Goal: Task Accomplishment & Management: Manage account settings

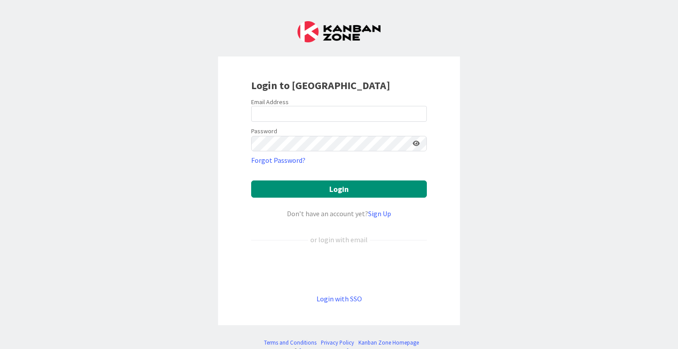
click at [355, 256] on form "Email Address Password Forgot Password? Login Don’t have an account yet? Sign U…" at bounding box center [339, 201] width 176 height 206
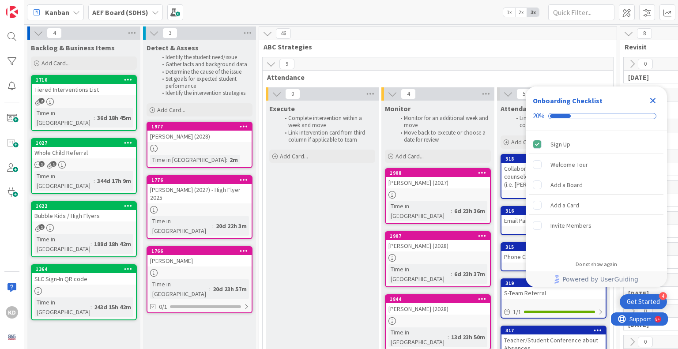
click at [651, 101] on icon "Close Checklist" at bounding box center [653, 101] width 6 height 6
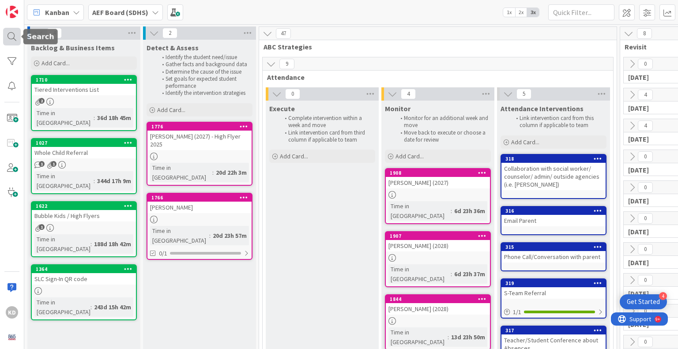
click at [11, 36] on div at bounding box center [12, 37] width 18 height 18
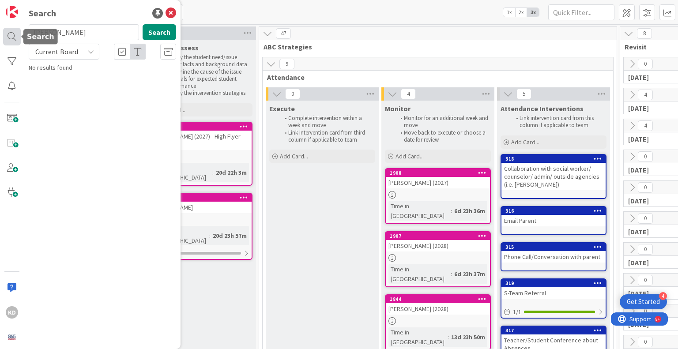
type input "[PERSON_NAME]"
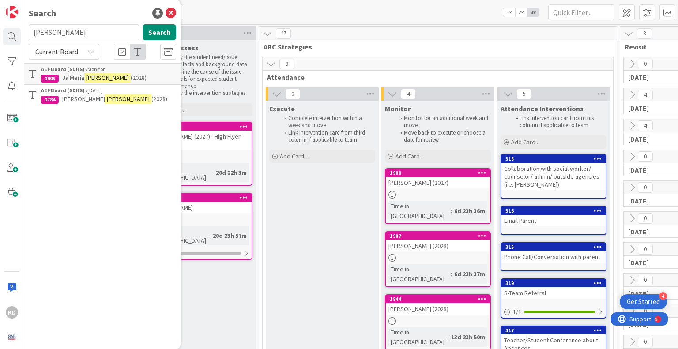
click at [131, 68] on div "AEF Board (SDHS) › Monitor" at bounding box center [108, 69] width 135 height 8
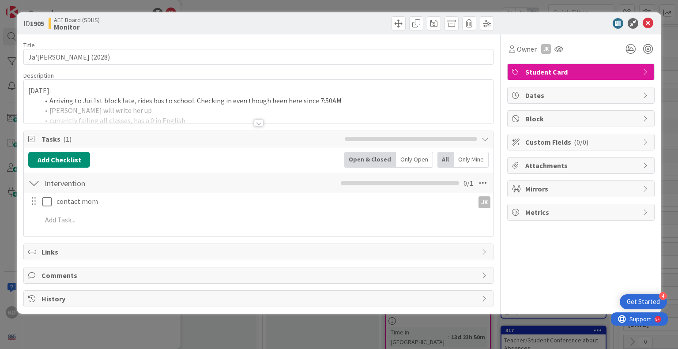
click at [144, 102] on div at bounding box center [258, 112] width 469 height 23
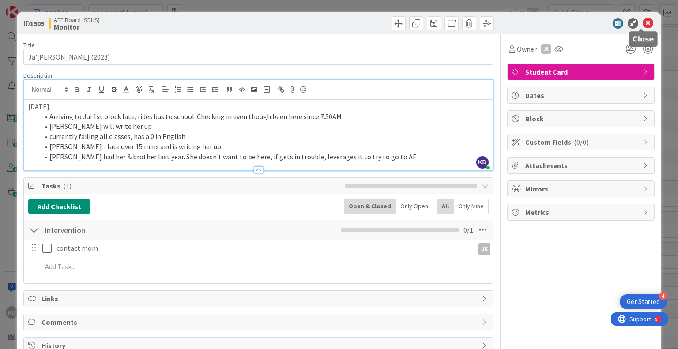
click at [642, 23] on icon at bounding box center [647, 23] width 11 height 11
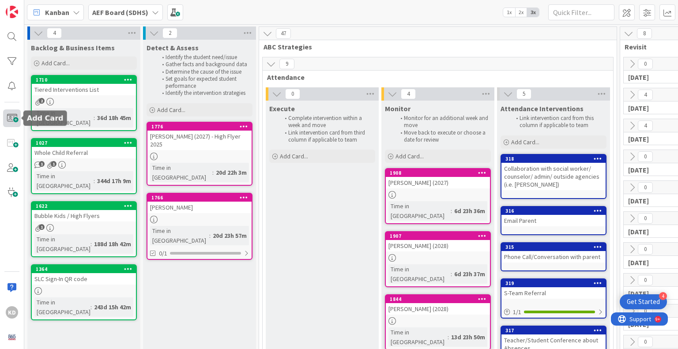
click at [3, 121] on span at bounding box center [12, 118] width 18 height 18
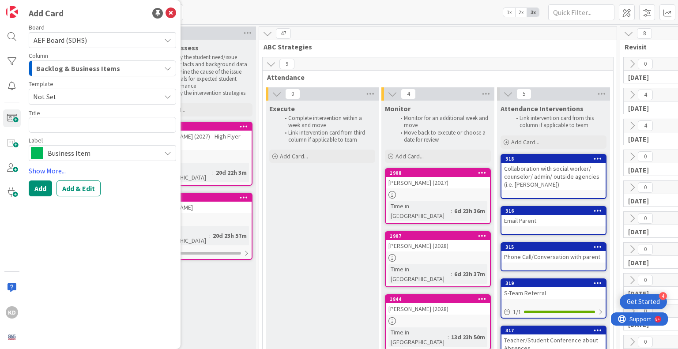
click at [65, 70] on span "Backlog & Business Items" at bounding box center [78, 68] width 84 height 11
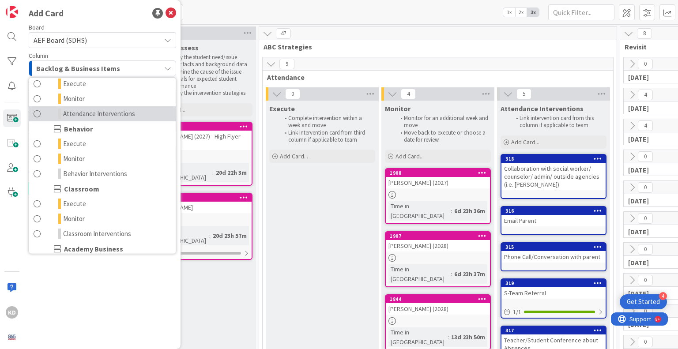
scroll to position [68, 0]
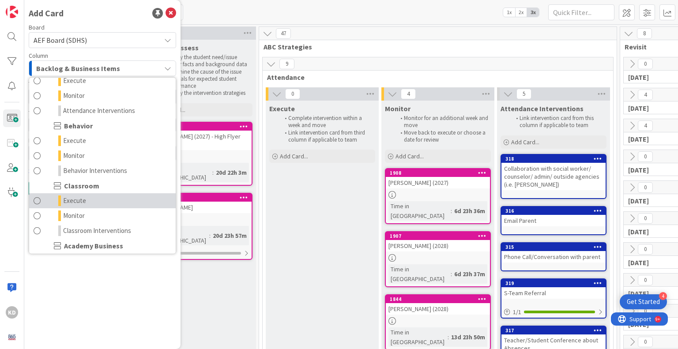
click at [35, 206] on link "Execute" at bounding box center [102, 200] width 146 height 15
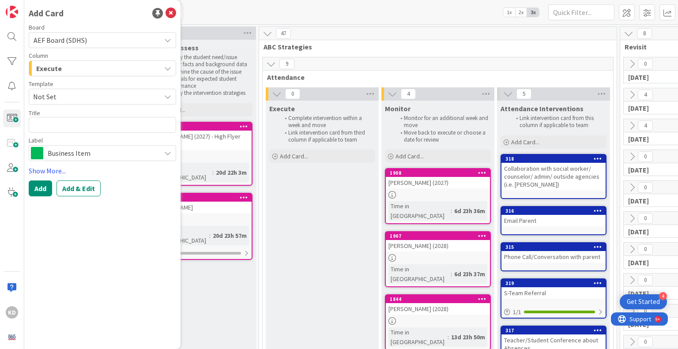
click at [38, 96] on span "Not Set" at bounding box center [93, 96] width 121 height 11
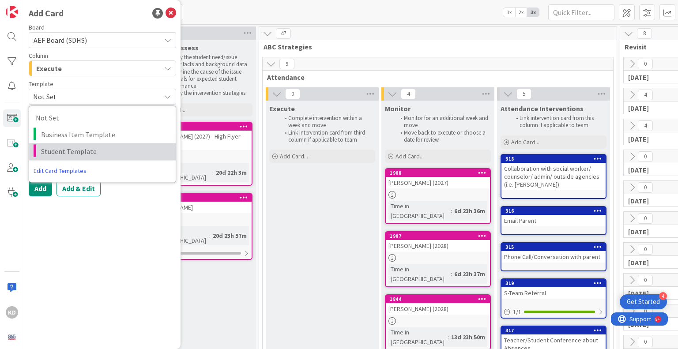
click at [60, 150] on span "Student Template" at bounding box center [105, 151] width 128 height 11
type textarea "x"
type textarea "Student Template"
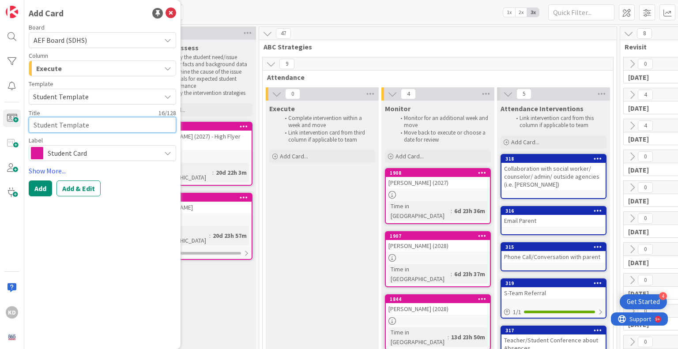
click at [53, 126] on textarea "Student Template" at bounding box center [102, 125] width 147 height 16
type textarea "x"
type textarea "A"
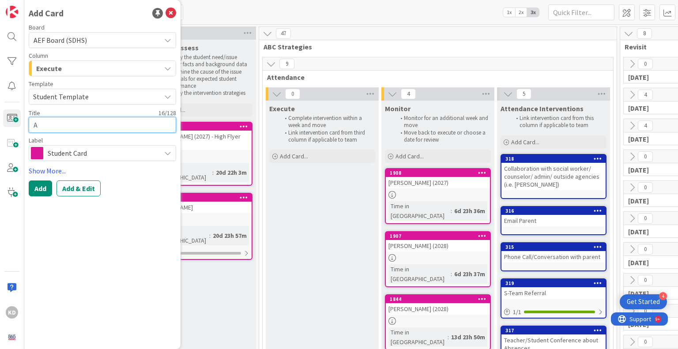
type textarea "x"
type textarea "Ai"
type textarea "x"
type textarea "A"
type textarea "x"
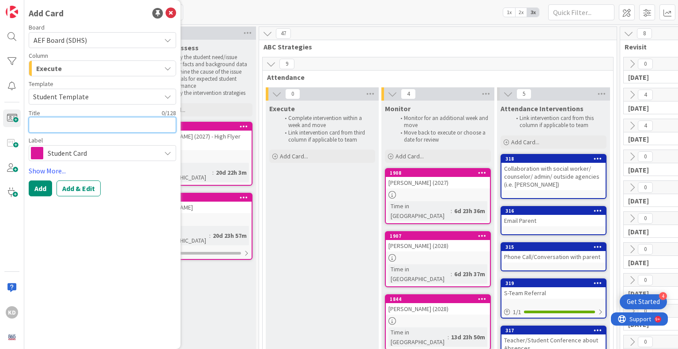
type textarea "S"
type textarea "x"
type textarea "Si"
type textarea "x"
type textarea "[PERSON_NAME]"
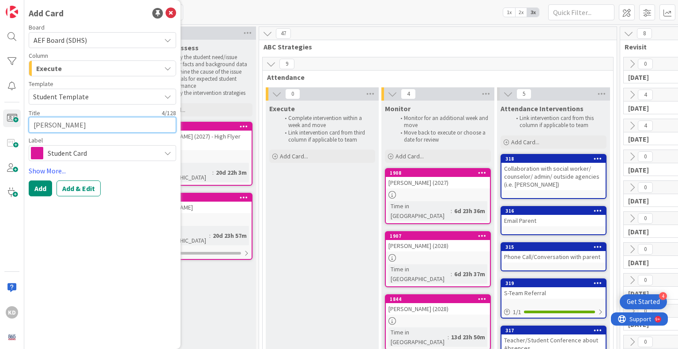
type textarea "x"
type textarea "Silas"
type textarea "x"
type textarea "Silas"
type textarea "x"
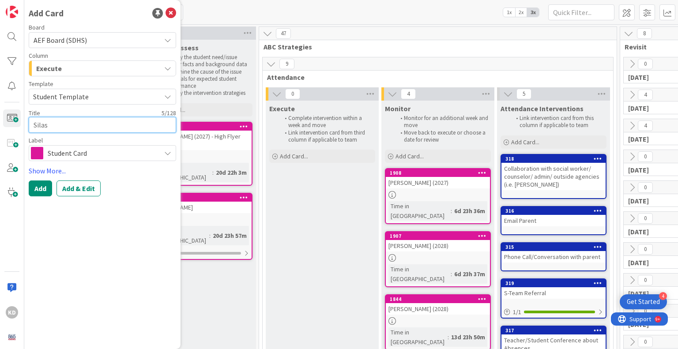
type textarea "[PERSON_NAME]"
type textarea "x"
type textarea "[PERSON_NAME]"
type textarea "x"
type textarea "[PERSON_NAME]"
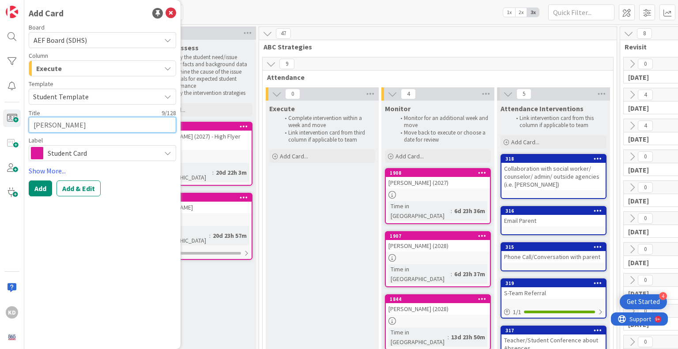
type textarea "x"
type textarea "[PERSON_NAME]"
type textarea "x"
type textarea "[PERSON_NAME]"
type textarea "x"
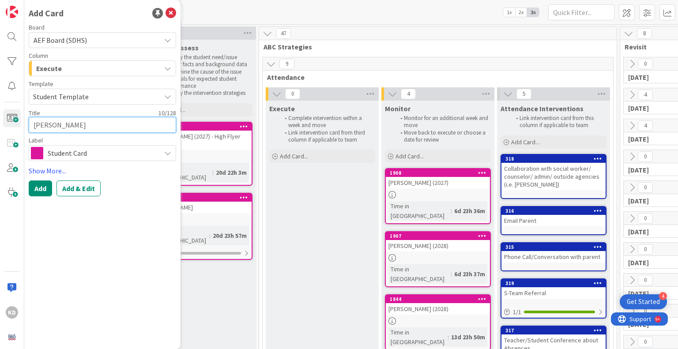
type textarea "[PERSON_NAME]"
type textarea "x"
type textarea "[PERSON_NAME]"
type textarea "x"
type textarea "[PERSON_NAME]"
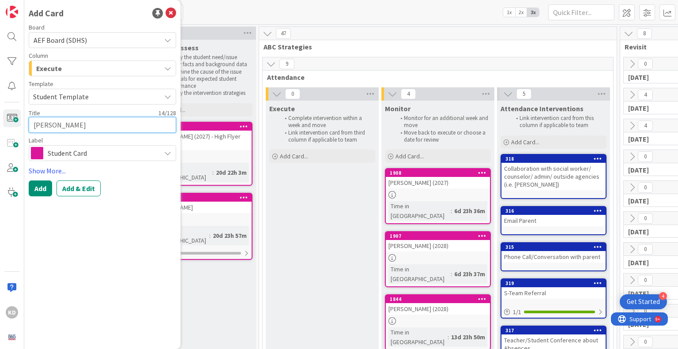
type textarea "x"
type textarea "[PERSON_NAME]"
type textarea "x"
type textarea "[PERSON_NAME] ("
type textarea "x"
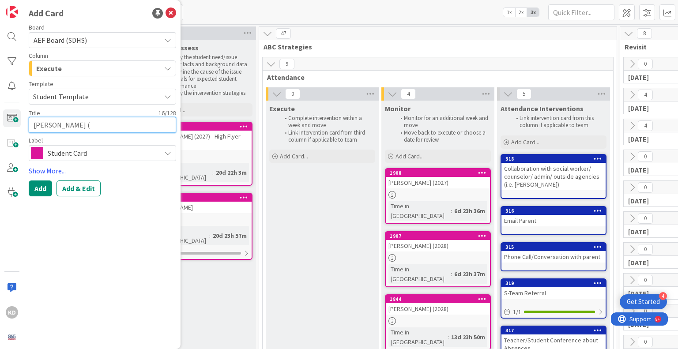
type textarea "[PERSON_NAME] (2"
type textarea "x"
type textarea "[PERSON_NAME] (20"
type textarea "x"
type textarea "[PERSON_NAME] (202"
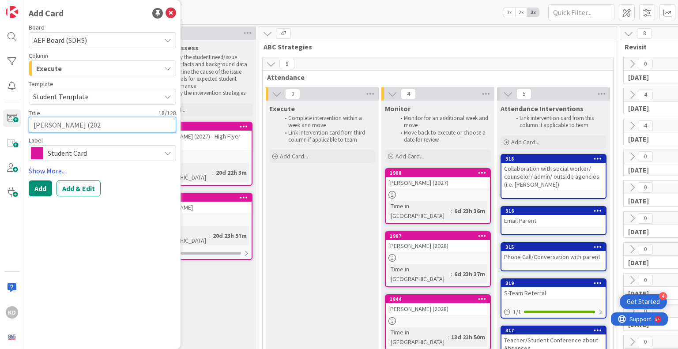
type textarea "x"
type textarea "[PERSON_NAME] (2028"
type textarea "x"
type textarea "[PERSON_NAME] (202"
type textarea "x"
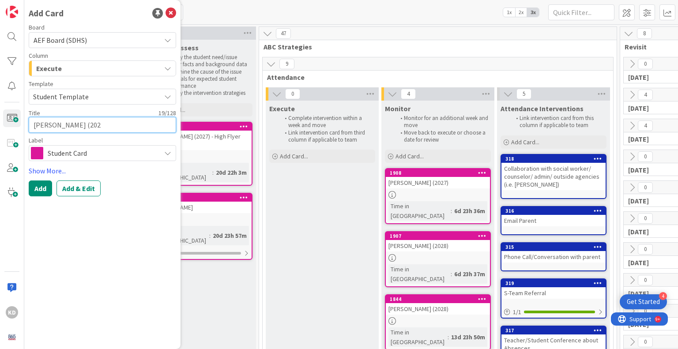
type textarea "[PERSON_NAME] (2027"
type textarea "x"
type textarea "[PERSON_NAME] (2027)"
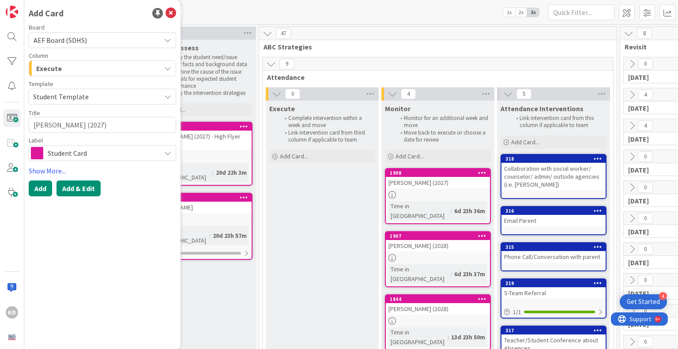
click at [95, 191] on button "Add & Edit" at bounding box center [78, 188] width 44 height 16
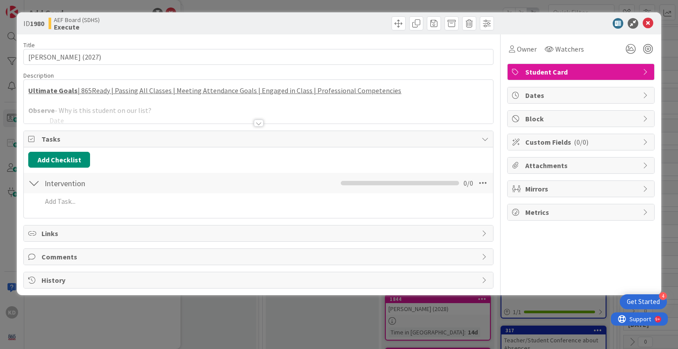
click at [115, 113] on div at bounding box center [258, 112] width 469 height 23
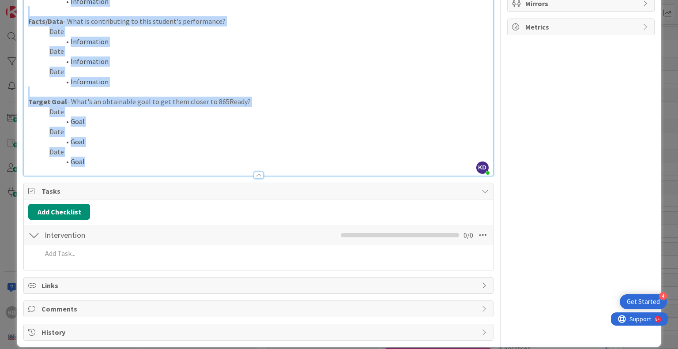
scroll to position [194, 0]
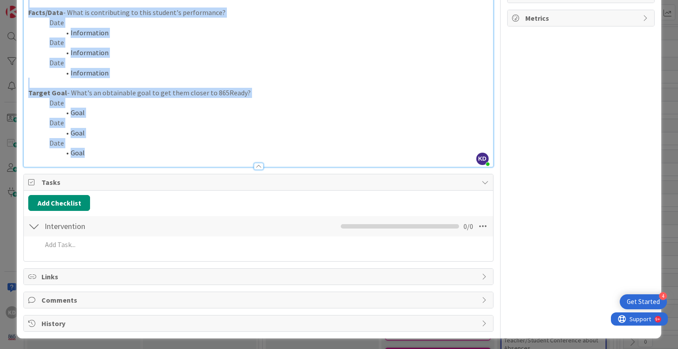
drag, startPoint x: 28, startPoint y: 126, endPoint x: 112, endPoint y: 157, distance: 89.5
click at [112, 157] on div "Description KD [PERSON_NAME] just joined Ultimate Goals | 865Ready | Passing Al…" at bounding box center [257, 22] width 469 height 290
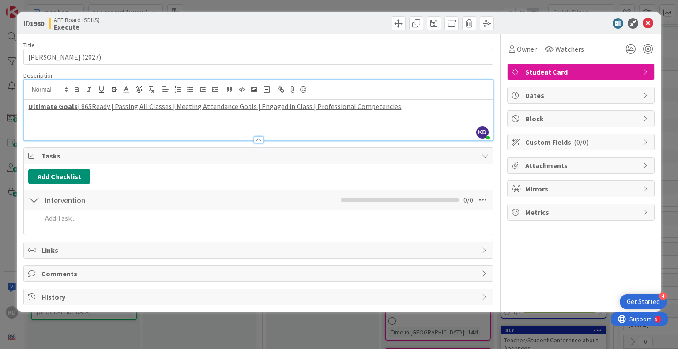
scroll to position [0, 0]
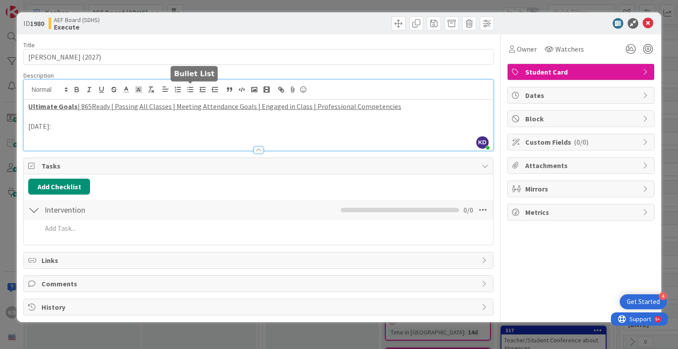
click at [189, 91] on icon "button" at bounding box center [190, 90] width 8 height 8
drag, startPoint x: 189, startPoint y: 91, endPoint x: 184, endPoint y: 90, distance: 5.5
click at [184, 90] on button "button" at bounding box center [190, 89] width 12 height 11
drag, startPoint x: 184, startPoint y: 90, endPoint x: 182, endPoint y: 84, distance: 5.7
click at [182, 84] on div at bounding box center [258, 90] width 469 height 20
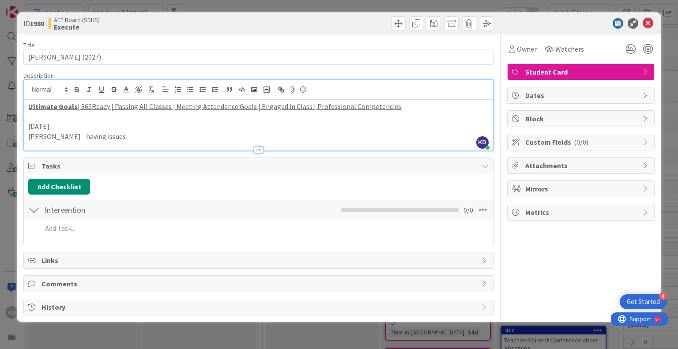
click at [29, 137] on p "[PERSON_NAME] - having issues" at bounding box center [258, 136] width 460 height 10
click at [195, 93] on button "button" at bounding box center [190, 89] width 12 height 11
click at [113, 141] on div at bounding box center [258, 145] width 469 height 9
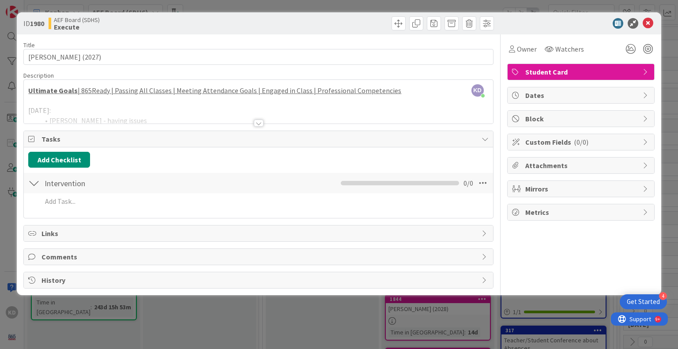
click at [117, 119] on div at bounding box center [258, 112] width 469 height 23
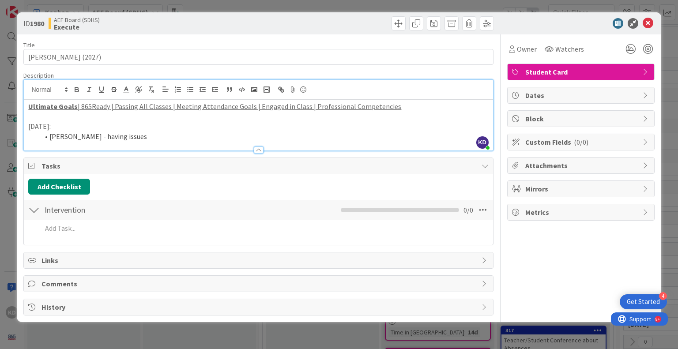
click at [122, 140] on li "[PERSON_NAME] - having issues" at bounding box center [263, 136] width 449 height 10
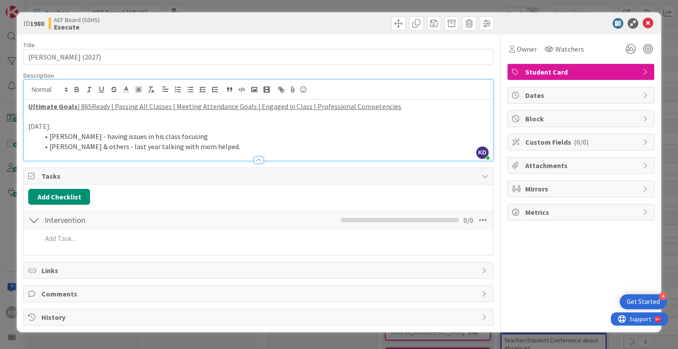
click at [184, 139] on li "[PERSON_NAME] - having issues in his class focusing" at bounding box center [263, 136] width 449 height 10
click at [212, 149] on li "[PERSON_NAME] & others - last year talking with mom helped." at bounding box center [263, 147] width 449 height 10
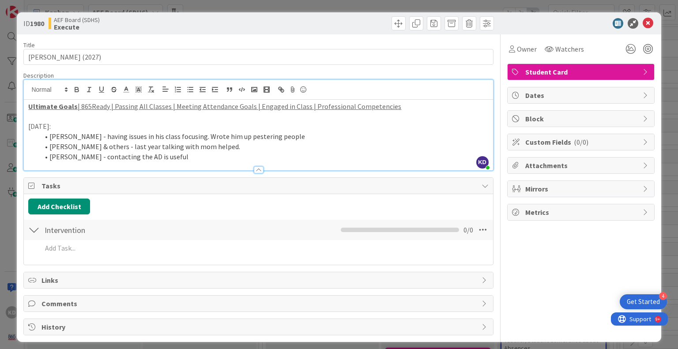
click at [277, 135] on li "[PERSON_NAME] - having issues in his class focusing. Wrote him up pestering peo…" at bounding box center [263, 136] width 449 height 10
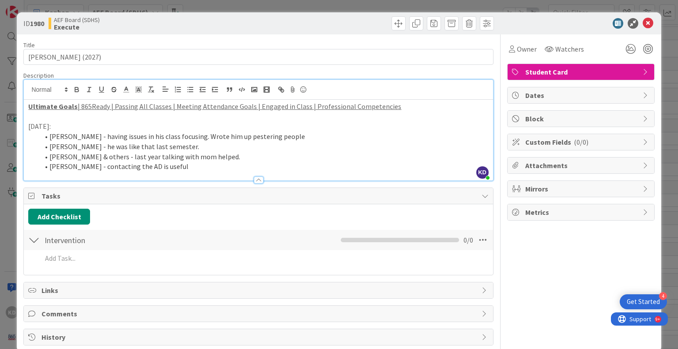
scroll to position [14, 0]
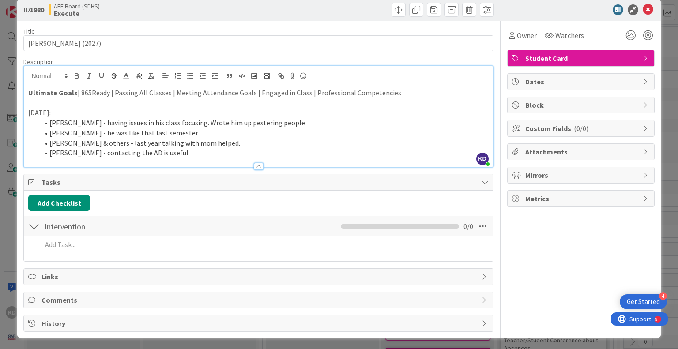
click at [277, 135] on li "[PERSON_NAME] - he was like that last semester." at bounding box center [263, 133] width 449 height 10
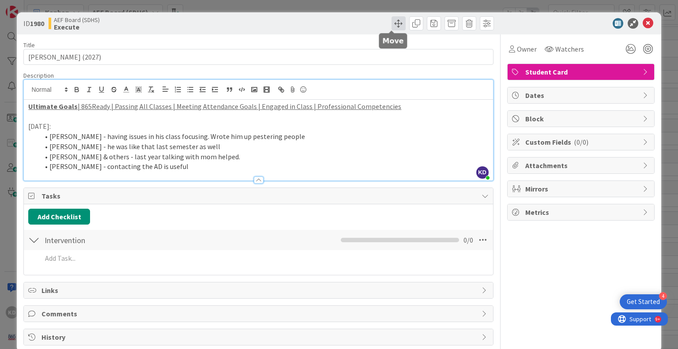
click at [394, 21] on span at bounding box center [398, 23] width 14 height 14
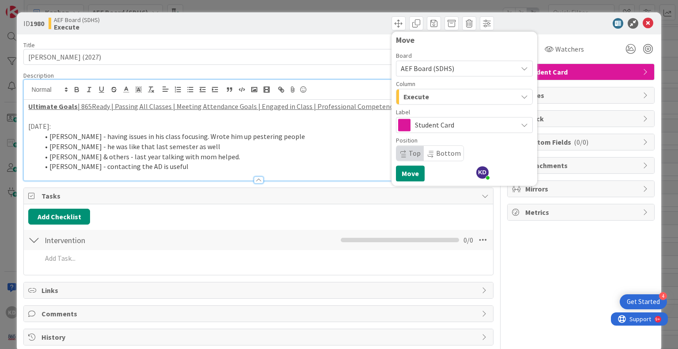
click at [452, 96] on div "Execute" at bounding box center [459, 97] width 116 height 14
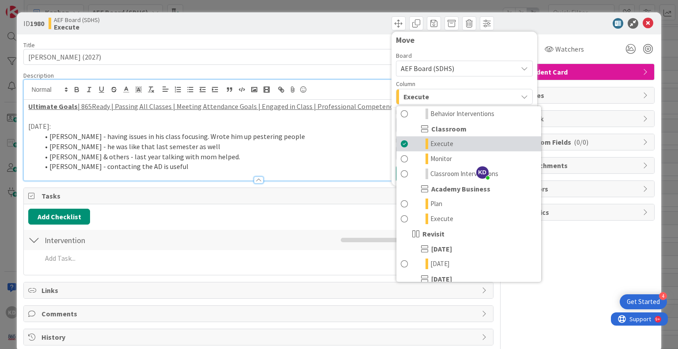
scroll to position [152, 0]
click at [401, 144] on span at bounding box center [404, 145] width 7 height 11
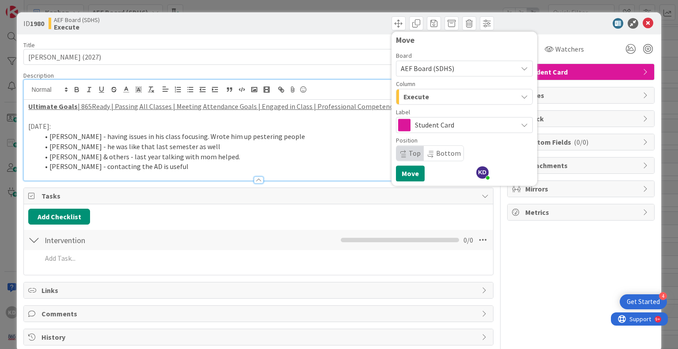
click at [413, 98] on span "Execute" at bounding box center [416, 96] width 26 height 11
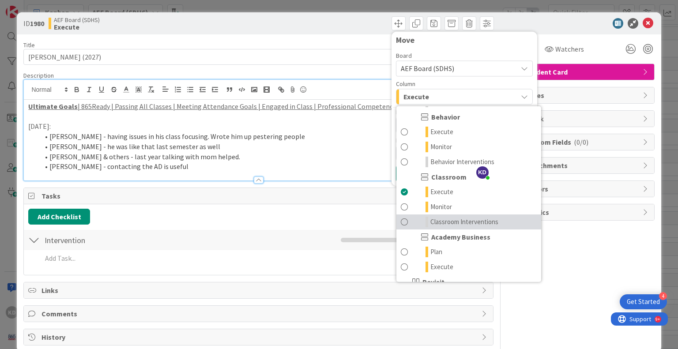
scroll to position [72, 0]
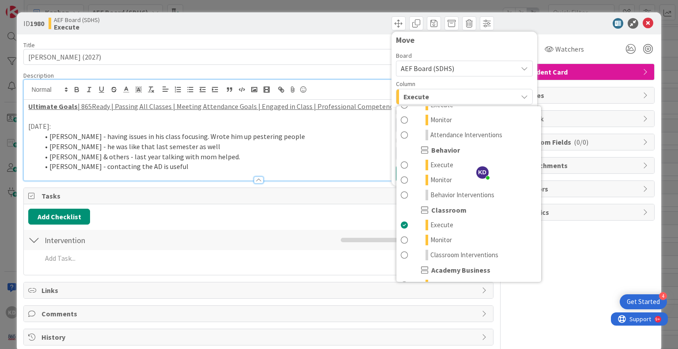
click at [335, 150] on li "[PERSON_NAME] - he was like that last semester as well" at bounding box center [263, 147] width 449 height 10
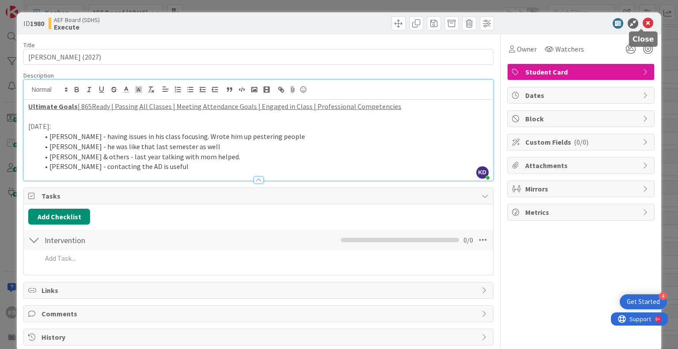
click at [642, 23] on icon at bounding box center [647, 23] width 11 height 11
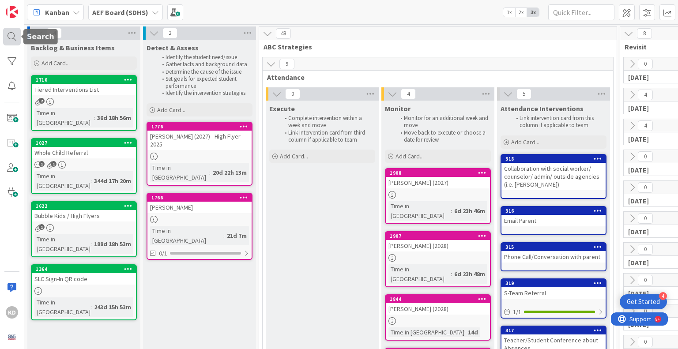
click at [8, 35] on div at bounding box center [12, 37] width 18 height 18
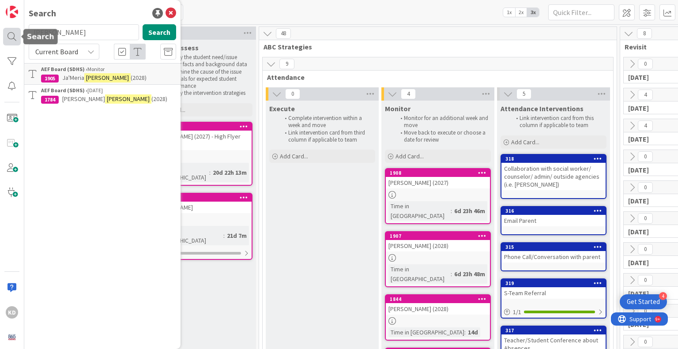
click at [8, 35] on div at bounding box center [12, 37] width 18 height 18
click at [93, 30] on input "[PERSON_NAME]" at bounding box center [84, 32] width 110 height 16
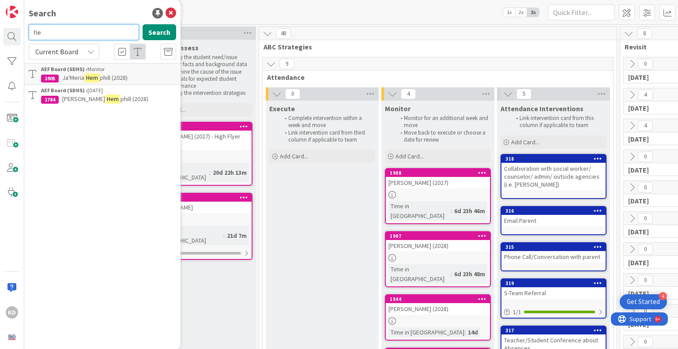
type input "h"
type input "[PERSON_NAME]"
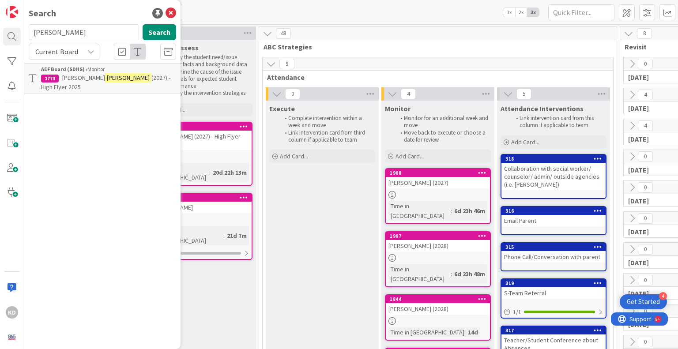
click at [105, 77] on mark "[PERSON_NAME]" at bounding box center [128, 77] width 46 height 9
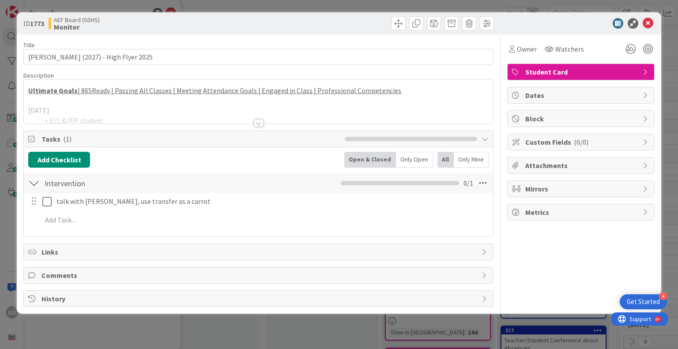
click at [127, 113] on div at bounding box center [258, 112] width 469 height 23
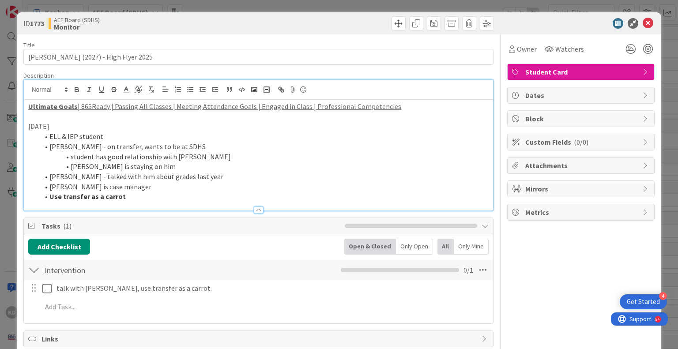
click at [142, 197] on li "Use transfer as a carrot" at bounding box center [263, 196] width 449 height 10
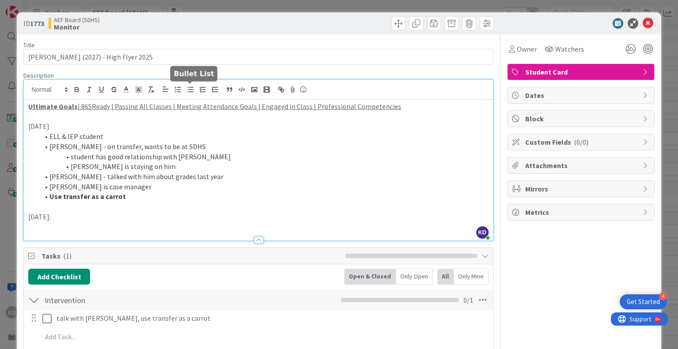
click at [190, 88] on icon "button" at bounding box center [190, 90] width 8 height 8
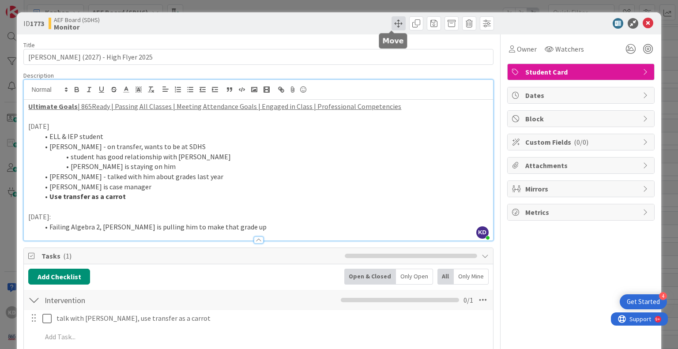
click at [391, 24] on span at bounding box center [398, 23] width 14 height 14
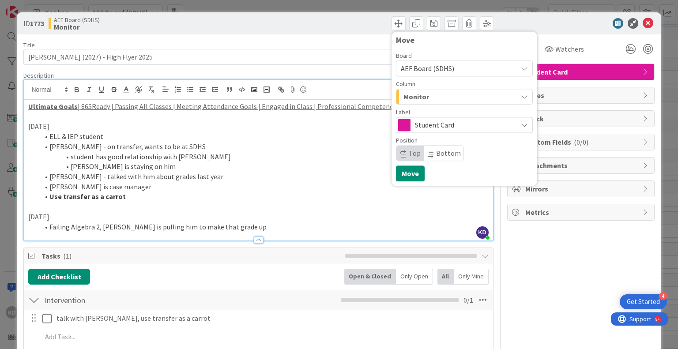
click at [465, 127] on span "Student Card" at bounding box center [464, 125] width 98 height 12
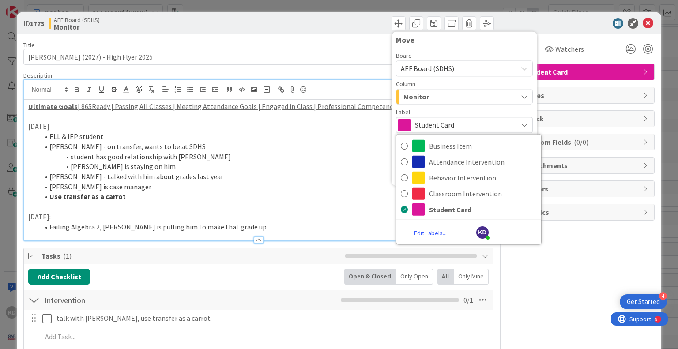
click at [465, 127] on span "Student Card" at bounding box center [464, 125] width 98 height 12
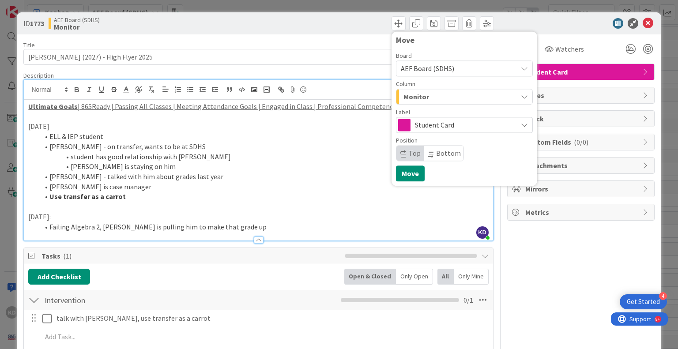
click at [443, 86] on div "Column" at bounding box center [464, 84] width 137 height 6
click at [448, 94] on div "Monitor" at bounding box center [459, 97] width 116 height 14
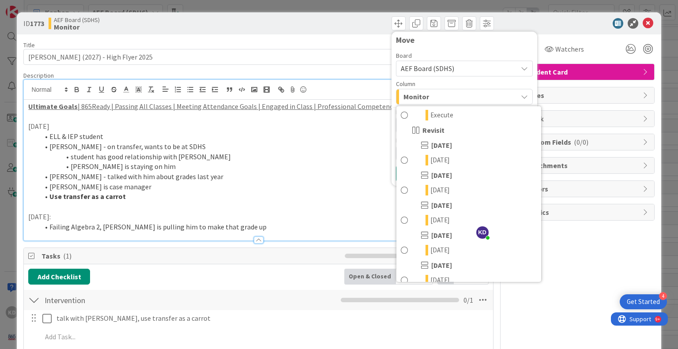
scroll to position [256, 0]
click at [401, 192] on span at bounding box center [404, 191] width 7 height 11
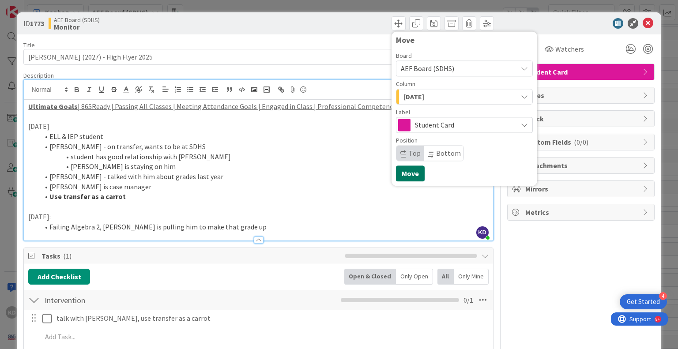
click at [402, 177] on button "Move" at bounding box center [410, 173] width 29 height 16
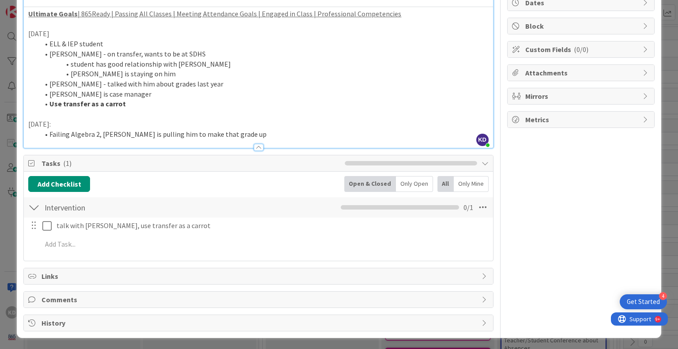
scroll to position [0, 0]
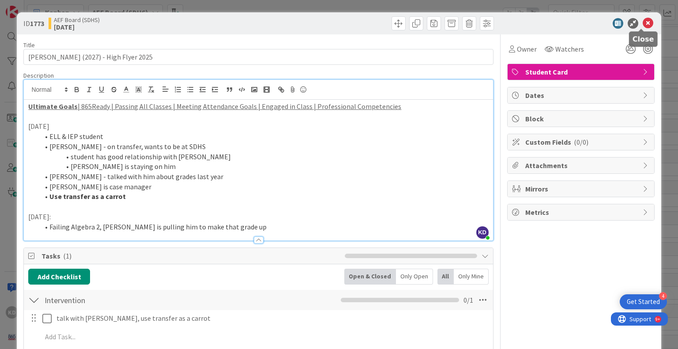
click at [642, 23] on icon at bounding box center [647, 23] width 11 height 11
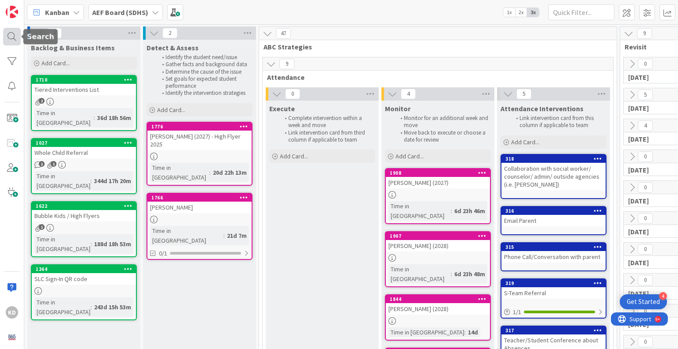
click at [12, 35] on div at bounding box center [12, 37] width 18 height 18
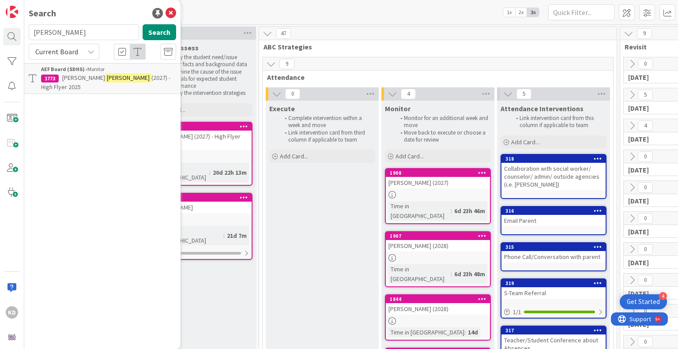
click at [47, 39] on input "[PERSON_NAME]" at bounding box center [84, 32] width 110 height 16
type input "[PERSON_NAME]"
click at [56, 69] on b "AEF Board (SDHS) ›" at bounding box center [64, 69] width 46 height 7
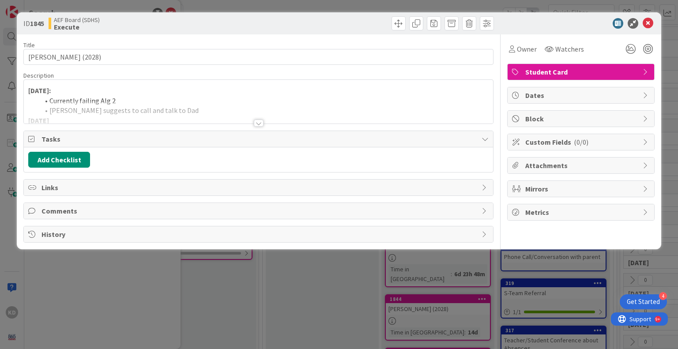
click at [92, 90] on p "[DATE]:" at bounding box center [258, 91] width 460 height 10
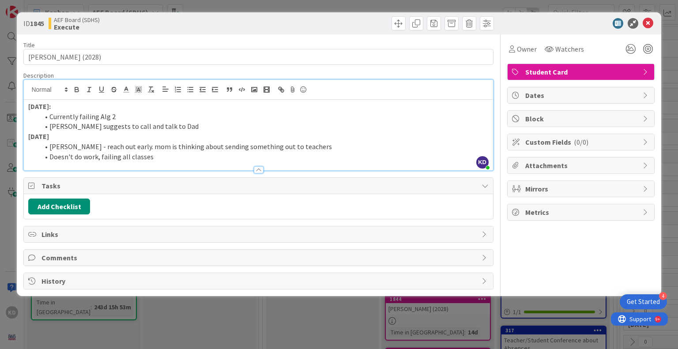
click at [175, 152] on li "Doesn't do work, failing all classes" at bounding box center [263, 157] width 449 height 10
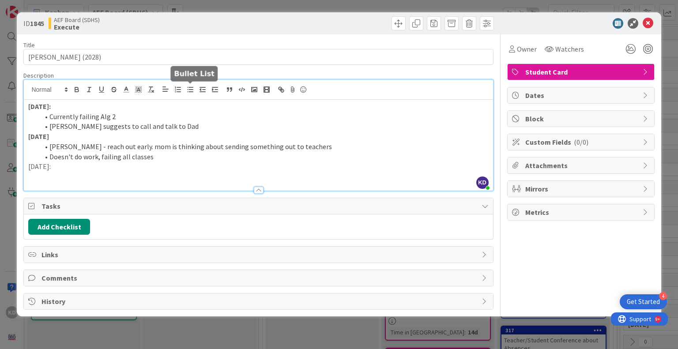
click at [185, 94] on button "button" at bounding box center [190, 89] width 12 height 11
click at [190, 90] on icon "button" at bounding box center [190, 90] width 8 height 8
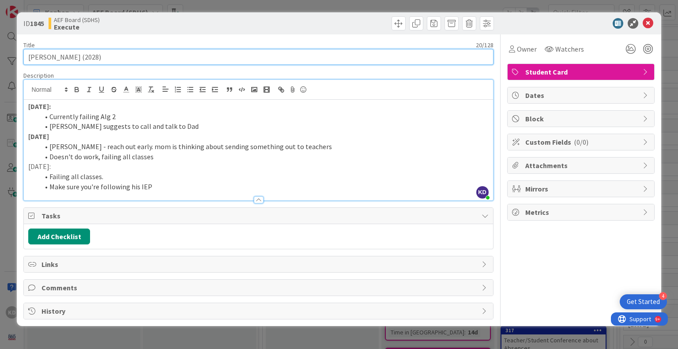
click at [86, 55] on input "[PERSON_NAME] (2028)" at bounding box center [257, 57] width 469 height 16
type input "[PERSON_NAME] (2027)"
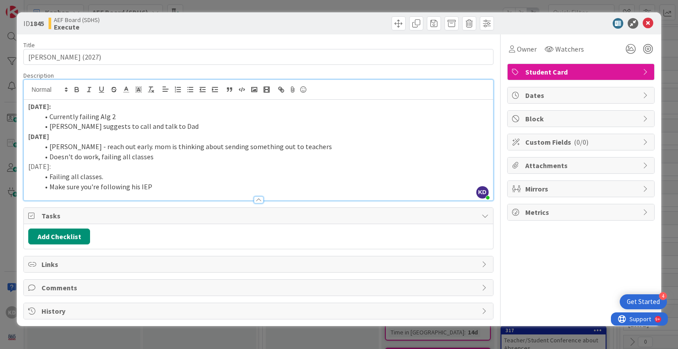
click at [37, 164] on p "[DATE]:" at bounding box center [258, 166] width 460 height 10
click at [65, 170] on p "[DATE]:" at bounding box center [258, 166] width 460 height 10
click at [178, 190] on li "Make sure you're following his IEP" at bounding box center [263, 187] width 449 height 10
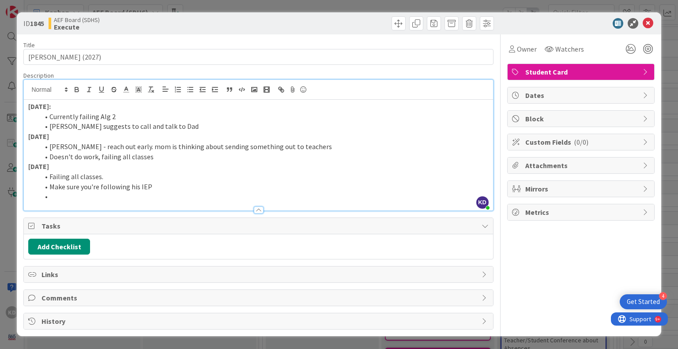
click at [178, 190] on li "Make sure you're following his IEP" at bounding box center [263, 187] width 449 height 10
click at [57, 198] on li "[PERSON_NAME] said he did well for him" at bounding box center [263, 196] width 449 height 10
click at [166, 197] on li "[PERSON_NAME] said he did well for him" at bounding box center [263, 196] width 449 height 10
click at [164, 186] on li "Make sure you're following his IEP" at bounding box center [263, 187] width 449 height 10
click at [62, 198] on li "[PERSON_NAME] said he did well for him" at bounding box center [263, 196] width 449 height 10
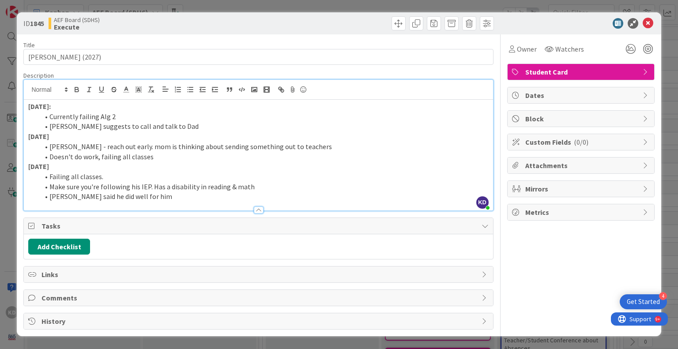
click at [65, 197] on li "[PERSON_NAME] said he did well for him" at bounding box center [263, 196] width 449 height 10
click at [173, 197] on li "[PERSON_NAME] said he did well for him" at bounding box center [263, 196] width 449 height 10
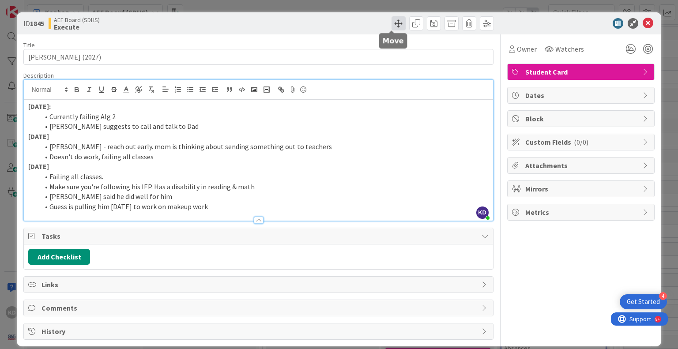
click at [391, 23] on span at bounding box center [398, 23] width 14 height 14
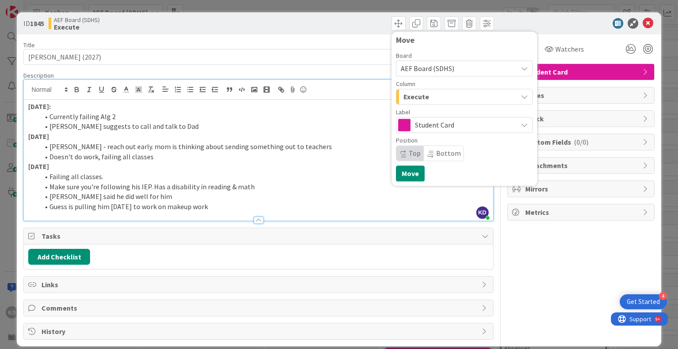
click at [449, 100] on div "Execute" at bounding box center [459, 97] width 116 height 14
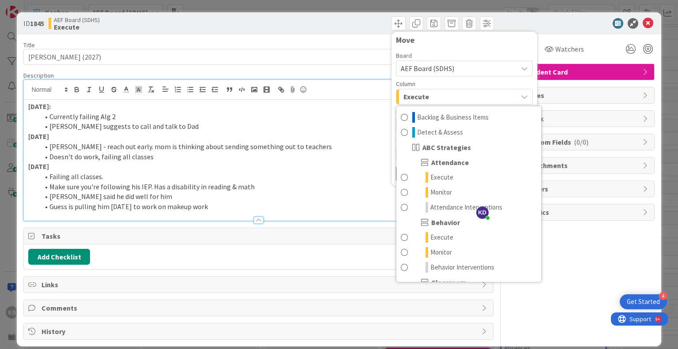
click at [449, 100] on div "Execute" at bounding box center [459, 97] width 116 height 14
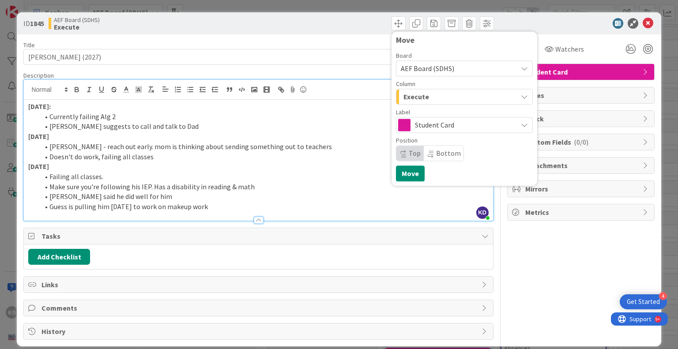
click at [449, 100] on div "Execute" at bounding box center [459, 97] width 116 height 14
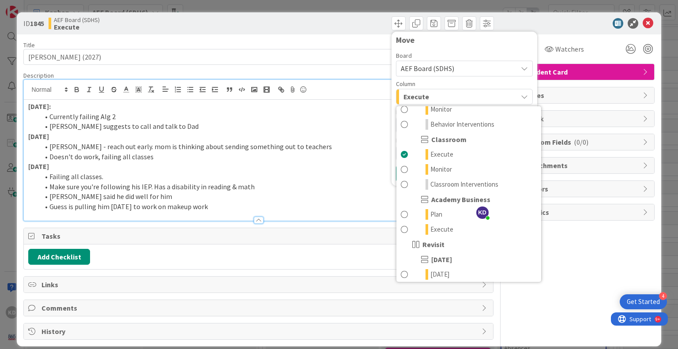
scroll to position [144, 0]
click at [430, 169] on span "Monitor" at bounding box center [441, 168] width 22 height 11
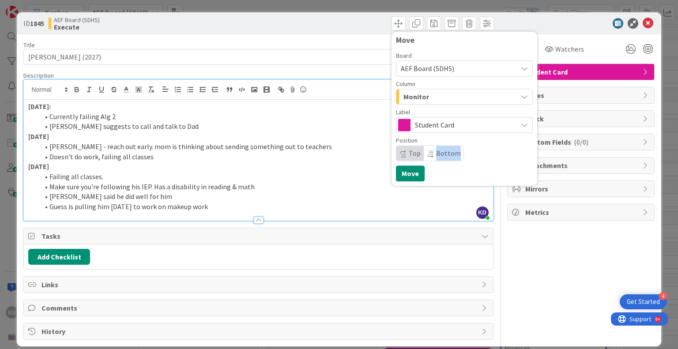
click at [429, 169] on div "Move Board AEF Board (SDHS) Column Monitor Backlog & Business Items Detect & As…" at bounding box center [464, 109] width 137 height 146
click at [405, 175] on button "Move" at bounding box center [410, 173] width 29 height 16
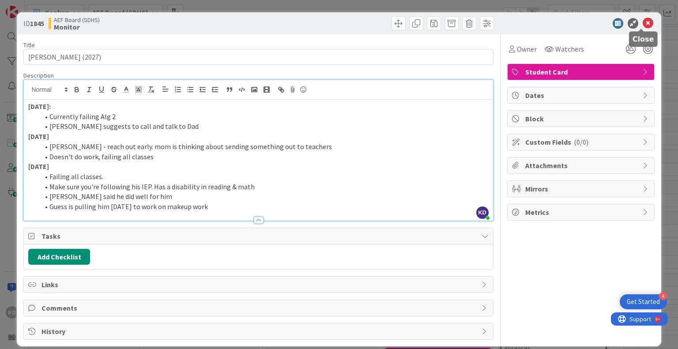
click at [642, 23] on icon at bounding box center [647, 23] width 11 height 11
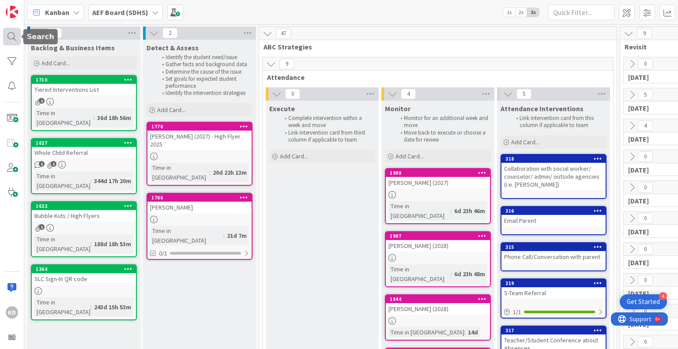
click at [10, 40] on div at bounding box center [12, 37] width 18 height 18
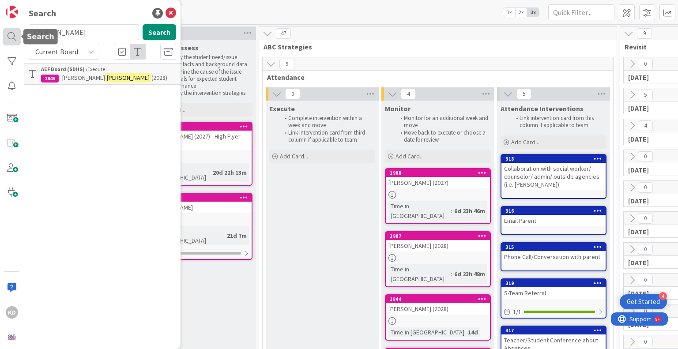
type input "boruffc"
click at [75, 38] on input "boruffc" at bounding box center [84, 32] width 110 height 16
type input "o"
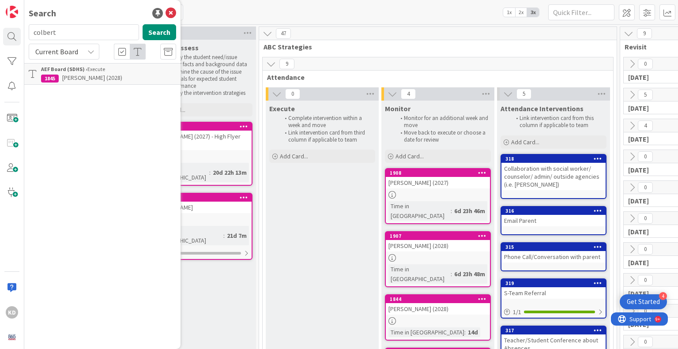
type input "colbert"
click at [71, 79] on span "Caedyn" at bounding box center [72, 78] width 20 height 8
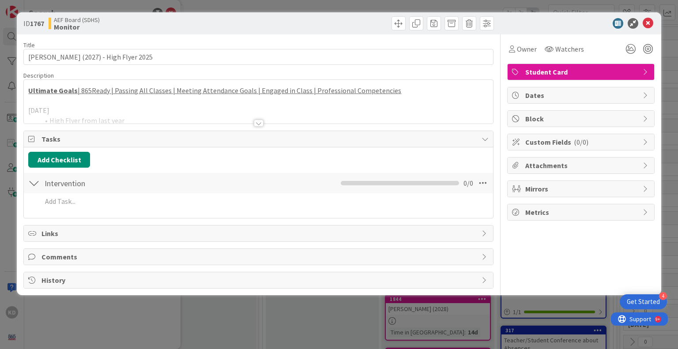
click at [172, 113] on div at bounding box center [258, 112] width 469 height 23
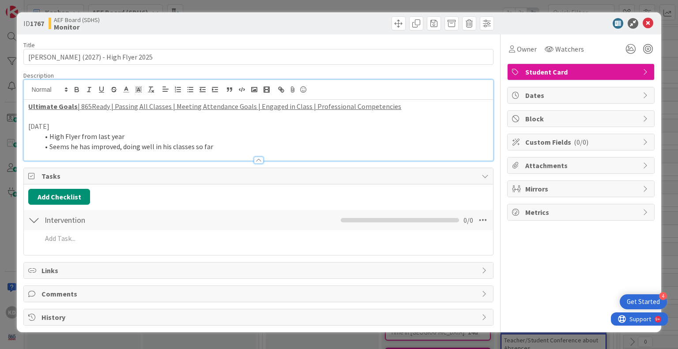
click at [250, 143] on li "Seems he has improved, doing well in his classes so far" at bounding box center [263, 147] width 449 height 10
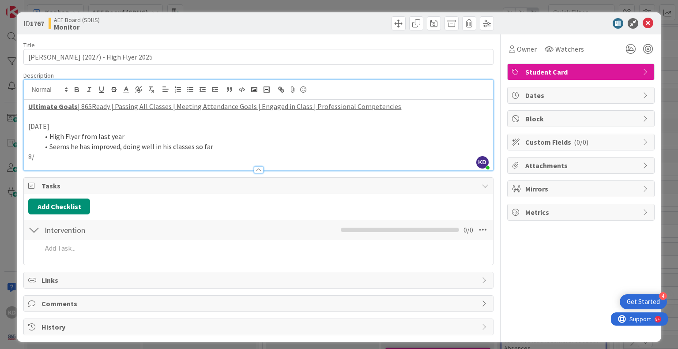
click at [43, 159] on p "8/" at bounding box center [258, 157] width 460 height 10
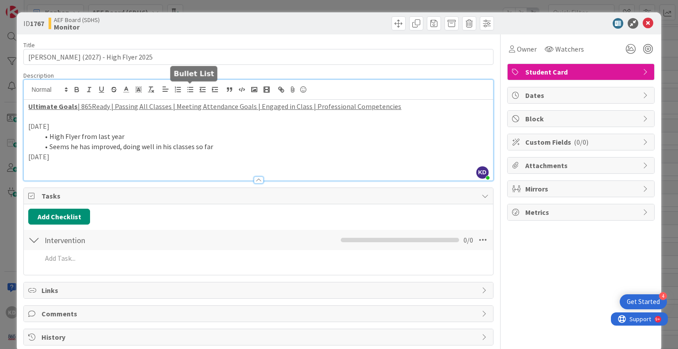
click at [186, 90] on icon "button" at bounding box center [190, 90] width 8 height 8
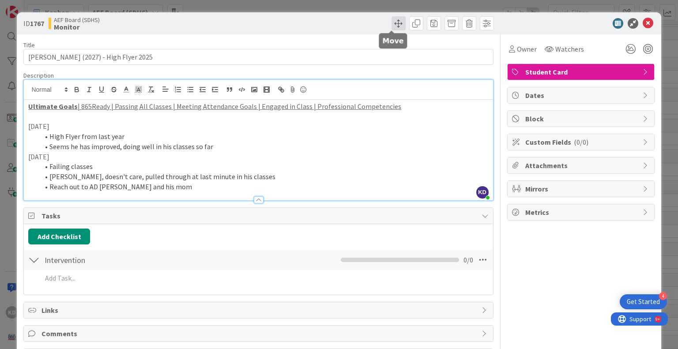
click at [391, 26] on span at bounding box center [398, 23] width 14 height 14
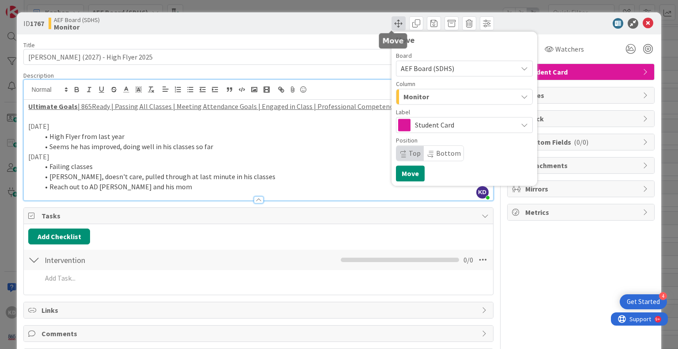
click at [391, 26] on span at bounding box center [398, 23] width 14 height 14
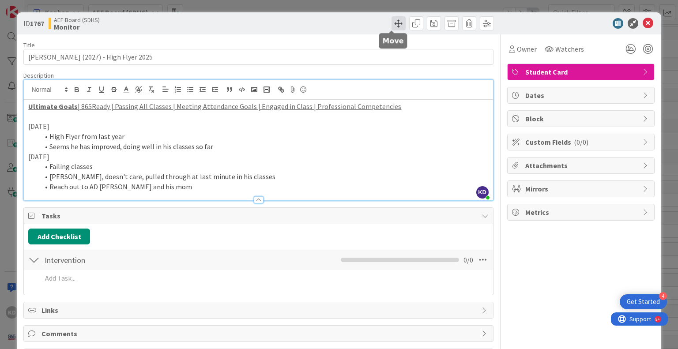
click at [392, 23] on span at bounding box center [398, 23] width 14 height 14
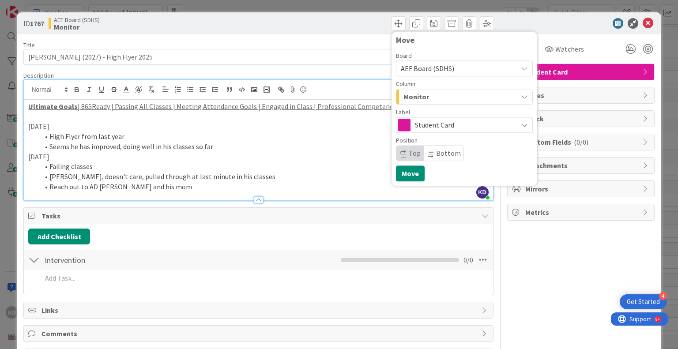
click at [415, 121] on span "Student Card" at bounding box center [464, 125] width 98 height 12
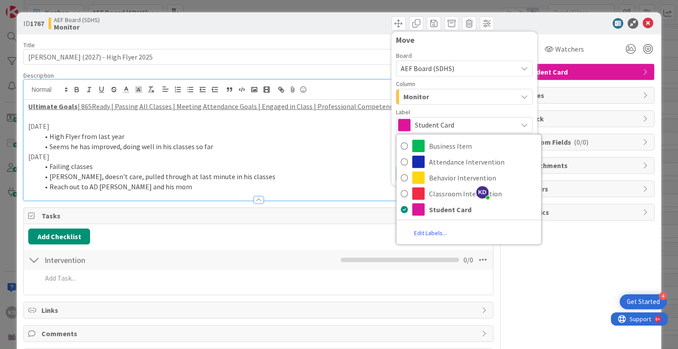
click at [415, 121] on span "Student Card" at bounding box center [464, 125] width 98 height 12
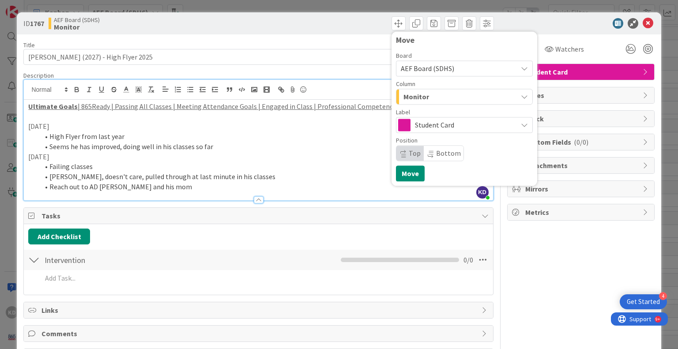
click at [457, 127] on span "Student Card" at bounding box center [464, 125] width 98 height 12
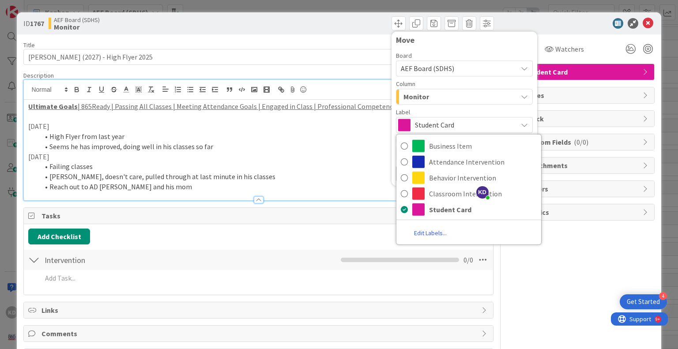
click at [454, 124] on span "Student Card" at bounding box center [464, 125] width 98 height 12
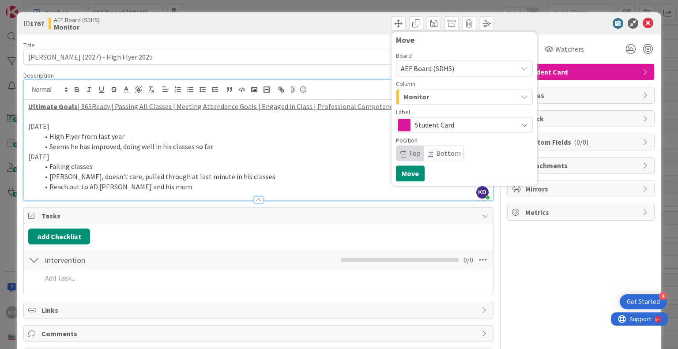
click at [454, 124] on span "Student Card" at bounding box center [464, 125] width 98 height 12
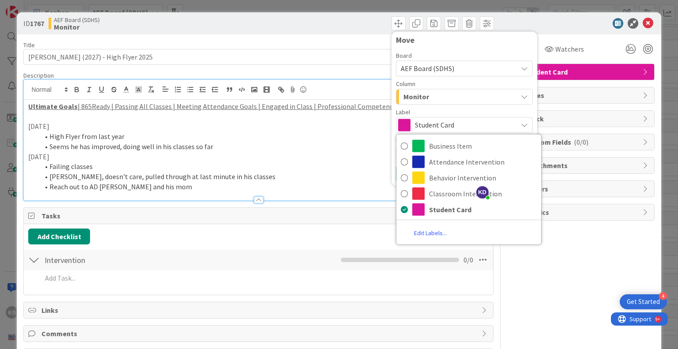
click at [454, 124] on span "Student Card" at bounding box center [464, 125] width 98 height 12
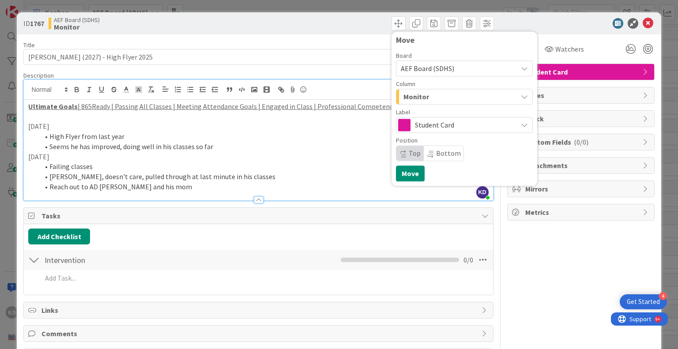
click at [446, 100] on div "Monitor" at bounding box center [459, 97] width 116 height 14
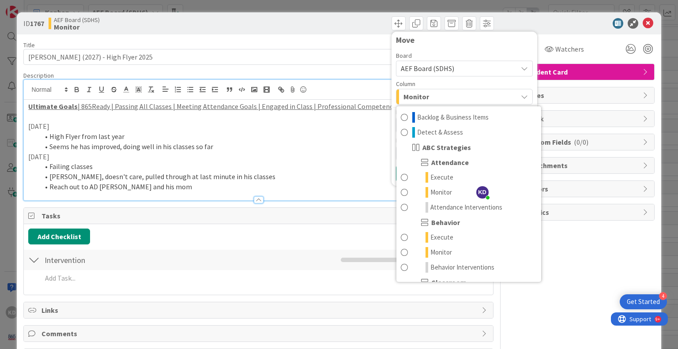
click at [446, 100] on div "Monitor" at bounding box center [459, 97] width 116 height 14
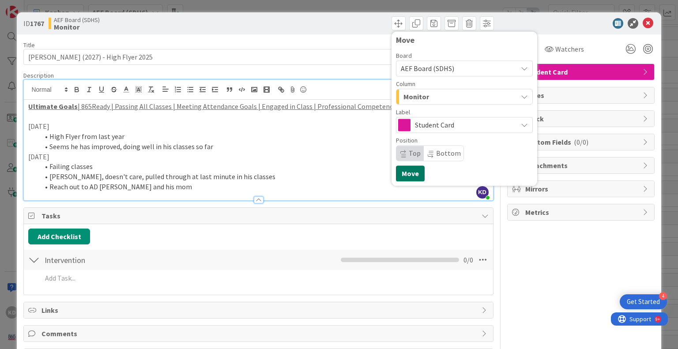
click at [396, 175] on button "Move" at bounding box center [410, 173] width 29 height 16
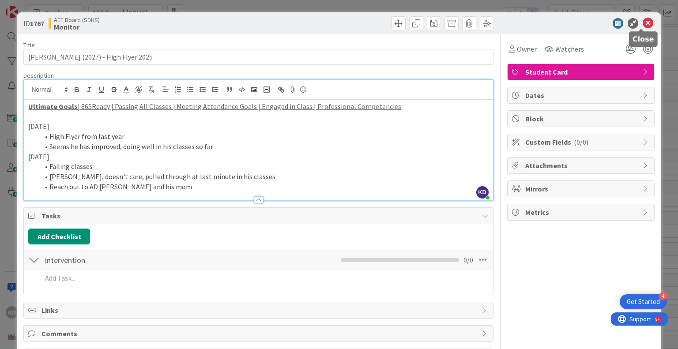
click at [643, 23] on icon at bounding box center [647, 23] width 11 height 11
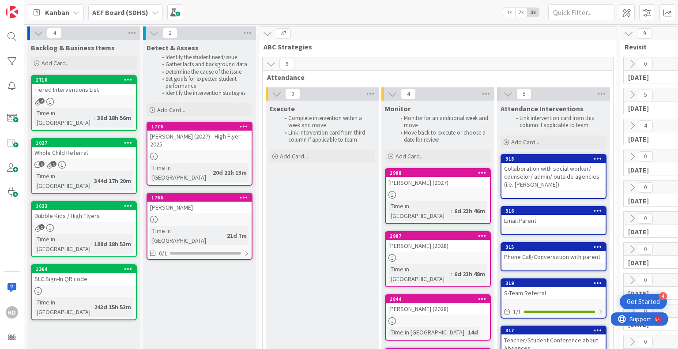
click at [185, 134] on div "[PERSON_NAME] (2027) - High Flyer 2025" at bounding box center [199, 140] width 104 height 19
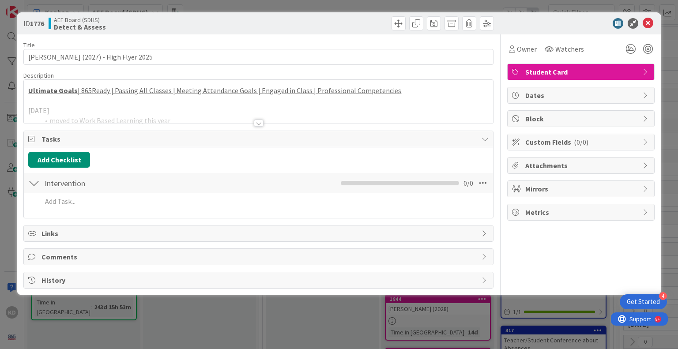
click at [181, 113] on div at bounding box center [258, 112] width 469 height 23
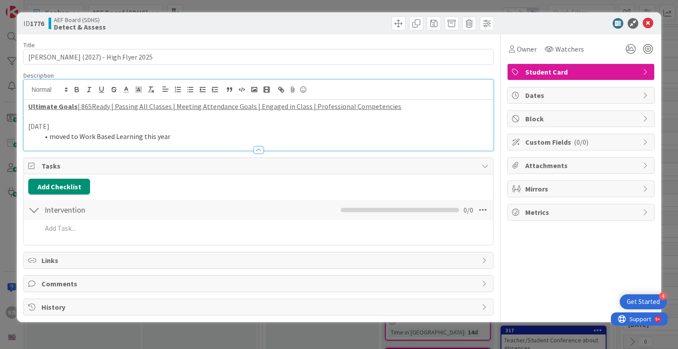
click at [179, 139] on li "moved to Work Based Learning this year" at bounding box center [263, 136] width 449 height 10
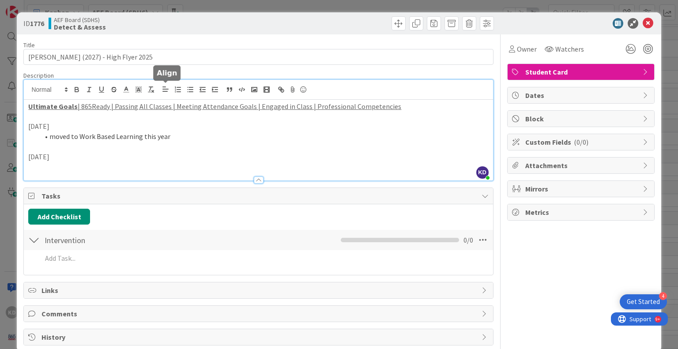
click at [191, 90] on line "button" at bounding box center [191, 90] width 4 height 0
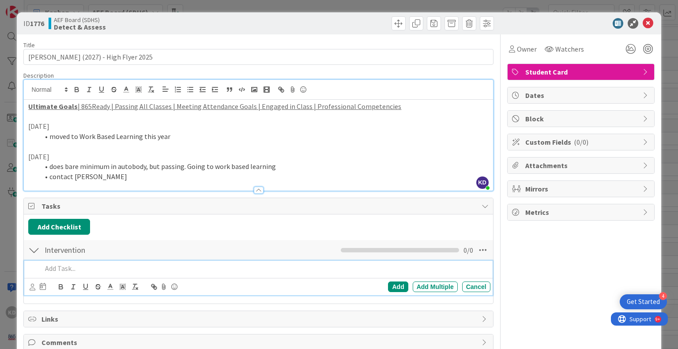
click at [147, 270] on p at bounding box center [264, 268] width 444 height 10
click at [31, 286] on icon at bounding box center [33, 287] width 6 height 7
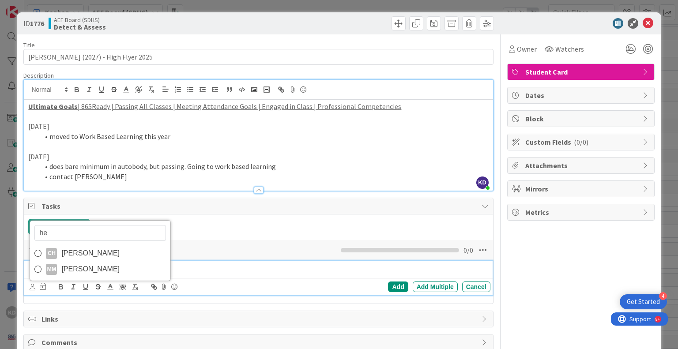
type input "hen"
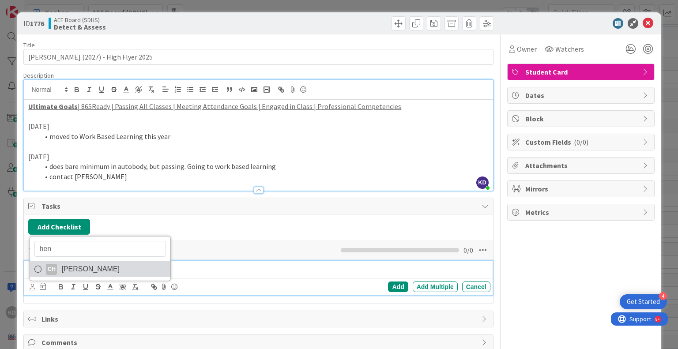
click at [86, 265] on span "[PERSON_NAME]" at bounding box center [90, 269] width 58 height 13
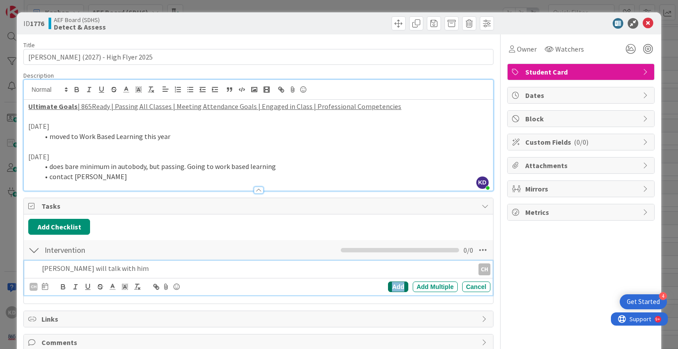
click at [390, 286] on div "Add" at bounding box center [398, 286] width 20 height 11
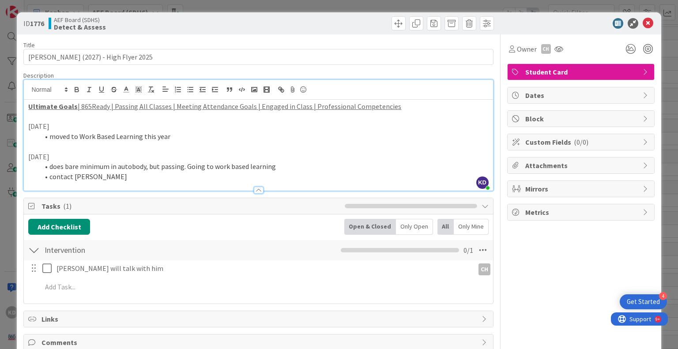
click at [322, 175] on li "contact [PERSON_NAME]" at bounding box center [263, 177] width 449 height 10
click at [391, 20] on span at bounding box center [398, 23] width 14 height 14
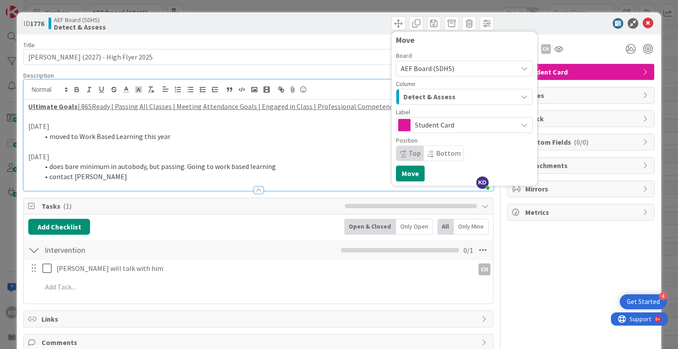
click at [443, 102] on span "Detect & Assess" at bounding box center [429, 96] width 52 height 11
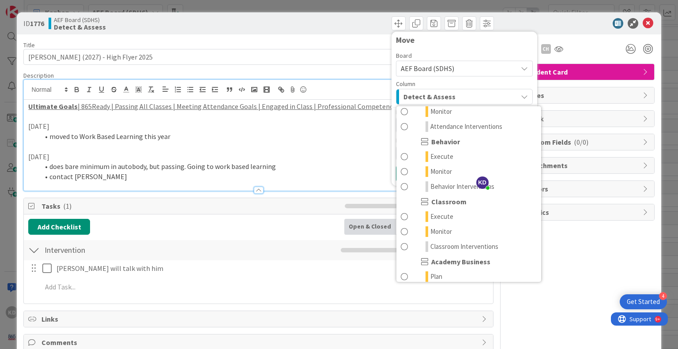
scroll to position [80, 0]
click at [401, 221] on span at bounding box center [404, 217] width 7 height 11
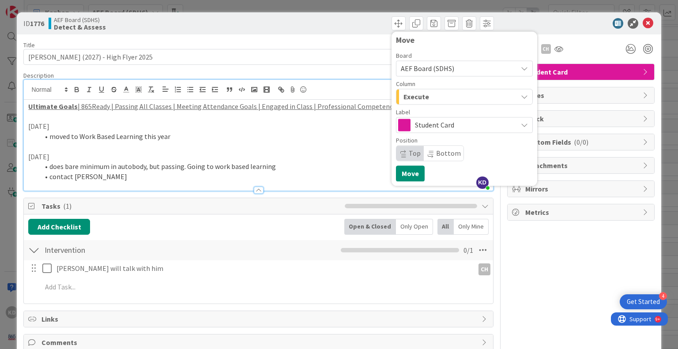
click at [420, 98] on span "Execute" at bounding box center [416, 96] width 26 height 11
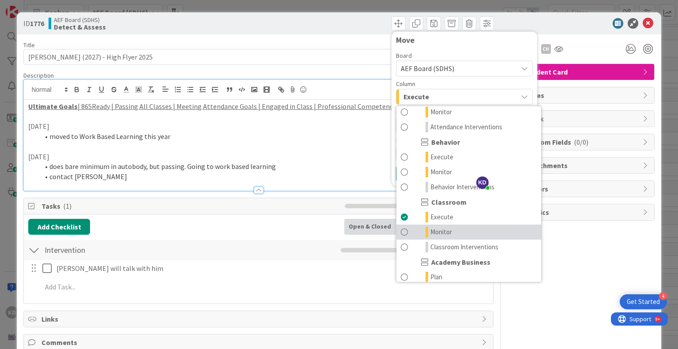
click at [401, 230] on span at bounding box center [404, 232] width 7 height 11
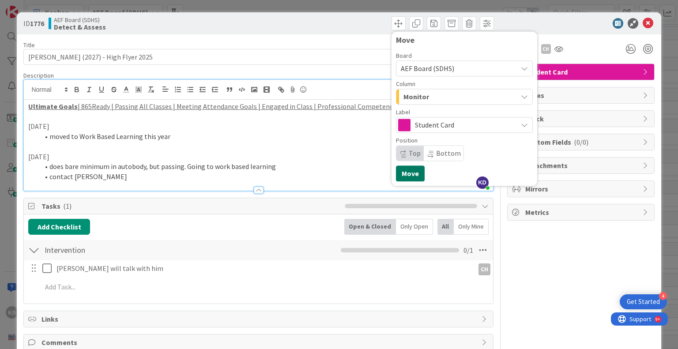
click at [408, 175] on button "Move" at bounding box center [410, 173] width 29 height 16
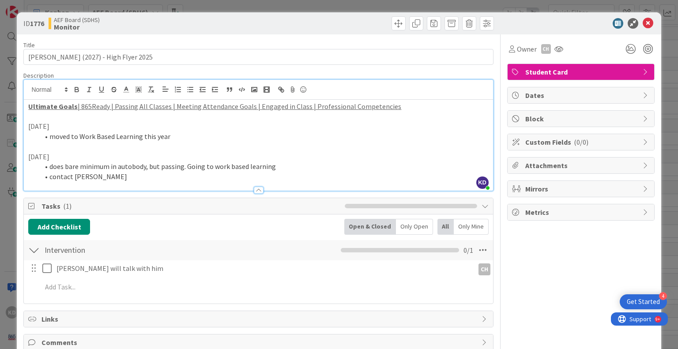
click at [314, 174] on li "contact [PERSON_NAME]" at bounding box center [263, 177] width 449 height 10
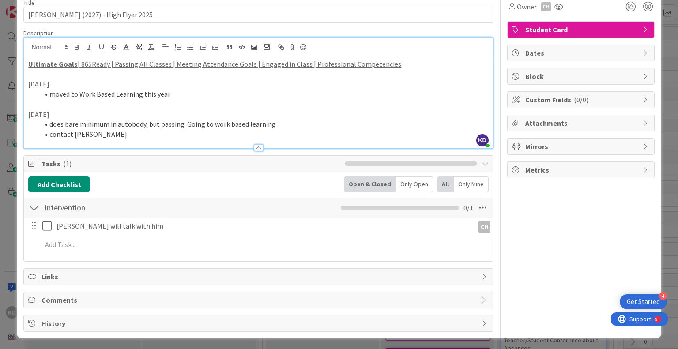
scroll to position [0, 0]
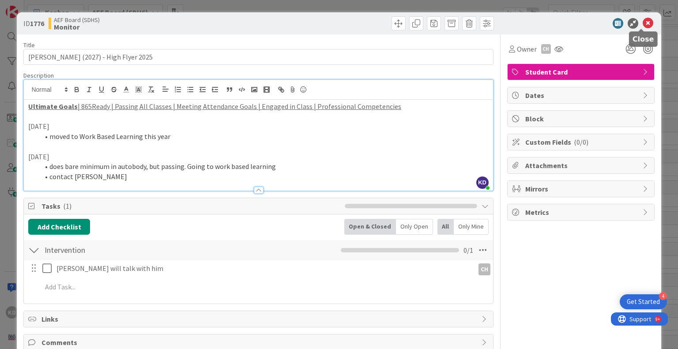
click at [643, 23] on icon at bounding box center [647, 23] width 11 height 11
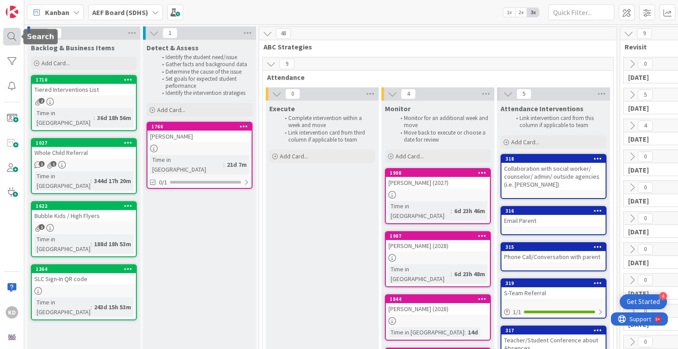
click at [8, 37] on div at bounding box center [12, 37] width 18 height 18
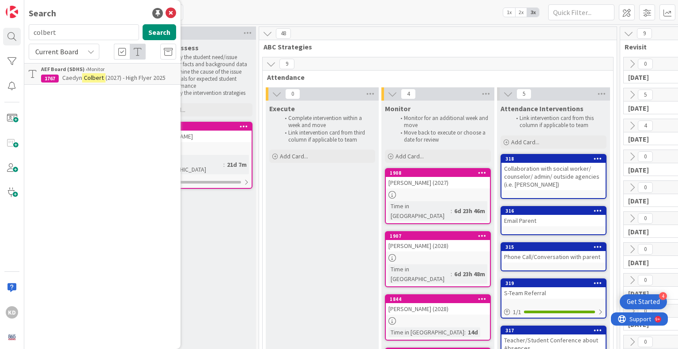
click at [41, 30] on input "colbert" at bounding box center [84, 32] width 110 height 16
type input "[PERSON_NAME]"
click at [67, 75] on span "[PERSON_NAME]" at bounding box center [83, 78] width 43 height 8
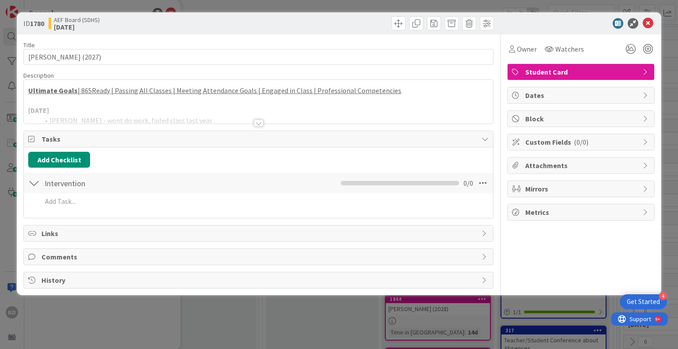
click at [157, 111] on div at bounding box center [258, 112] width 469 height 23
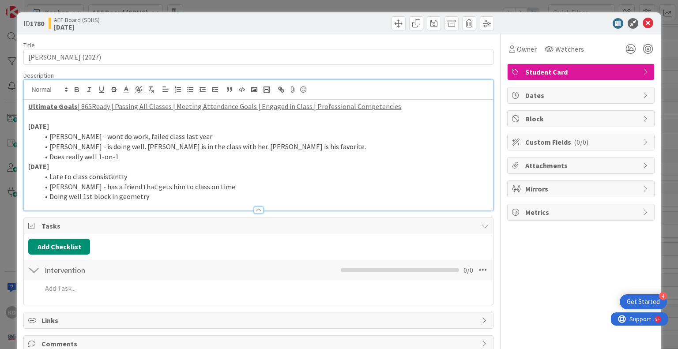
click at [180, 201] on div at bounding box center [258, 205] width 469 height 9
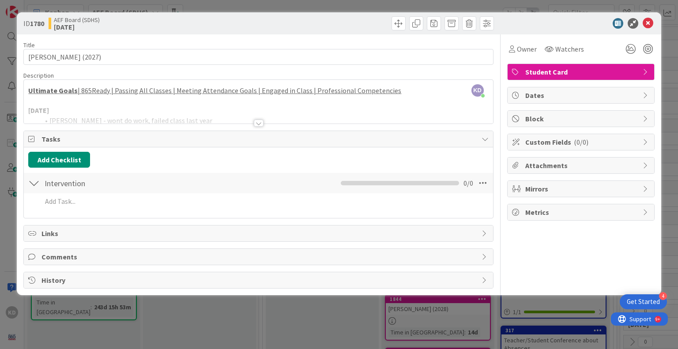
click at [122, 104] on div at bounding box center [258, 112] width 469 height 23
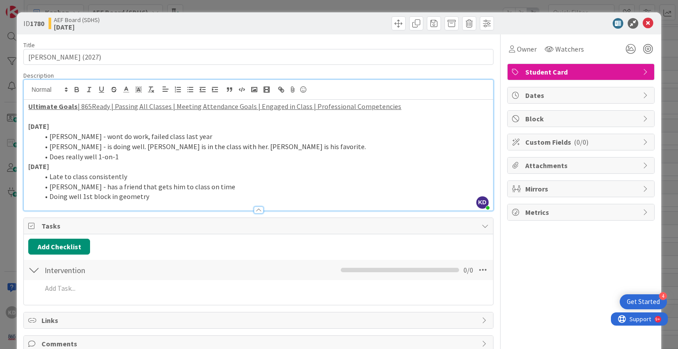
click at [153, 197] on li "Doing well 1st block in geometry" at bounding box center [263, 196] width 449 height 10
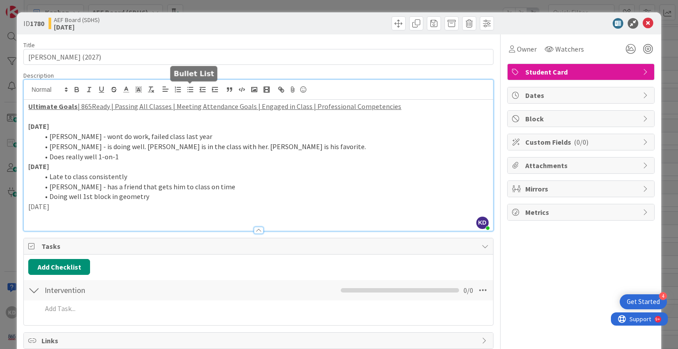
click at [193, 90] on icon "button" at bounding box center [190, 90] width 8 height 8
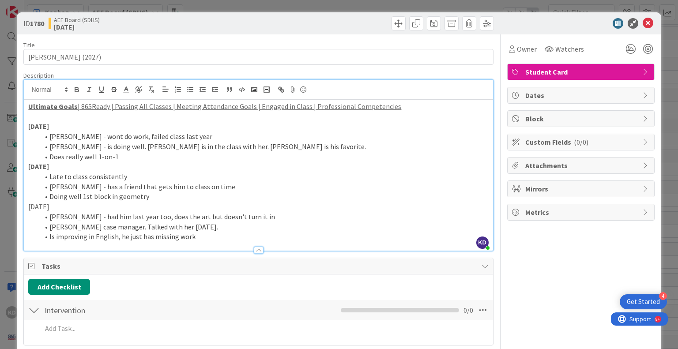
click at [38, 204] on p "[DATE]" at bounding box center [258, 207] width 460 height 10
click at [240, 238] on li "Is improving in English, he just has missing work" at bounding box center [263, 237] width 449 height 10
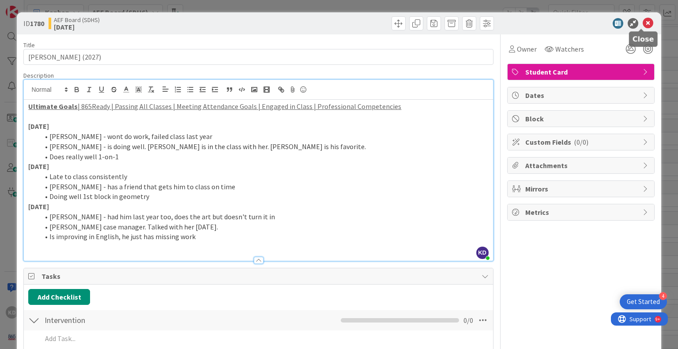
click at [642, 23] on icon at bounding box center [647, 23] width 11 height 11
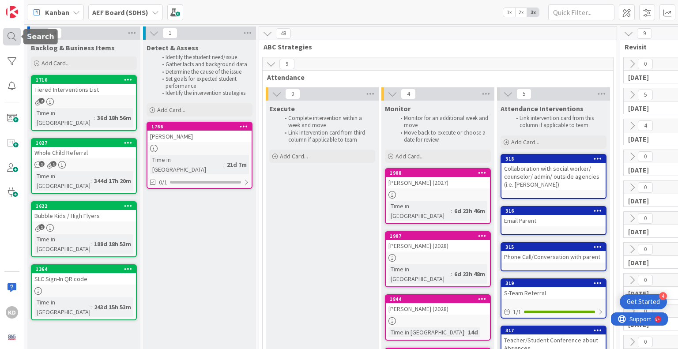
click at [16, 33] on div at bounding box center [12, 37] width 18 height 18
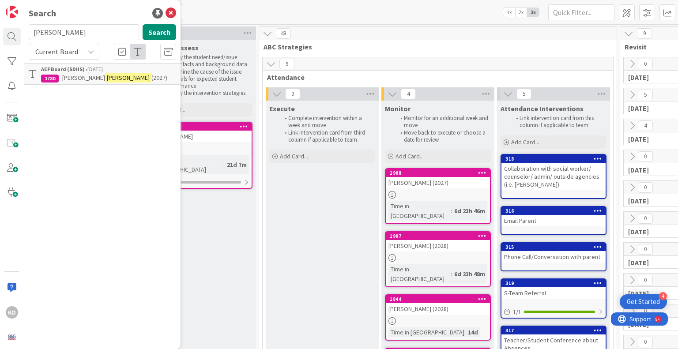
click at [90, 34] on input "[PERSON_NAME]" at bounding box center [84, 32] width 110 height 16
type input "pruenca"
click at [105, 78] on mark "Pruenca" at bounding box center [117, 77] width 25 height 9
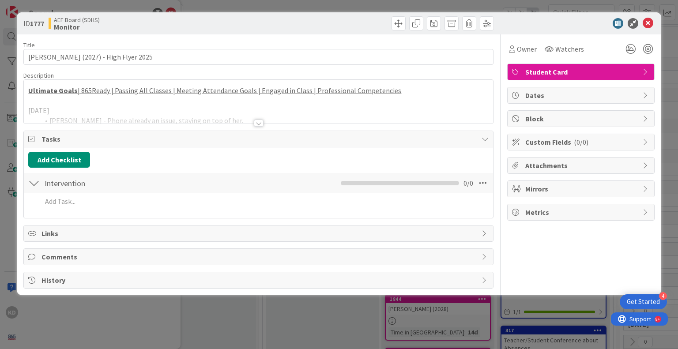
click at [119, 101] on div at bounding box center [258, 112] width 469 height 23
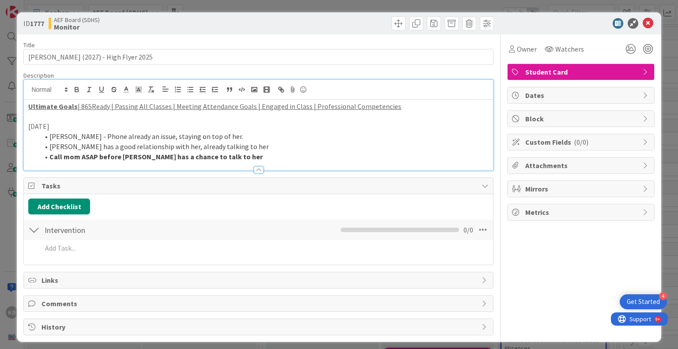
click at [257, 156] on li "Call mom ASAP before [PERSON_NAME] has a chance to talk to her" at bounding box center [263, 157] width 449 height 10
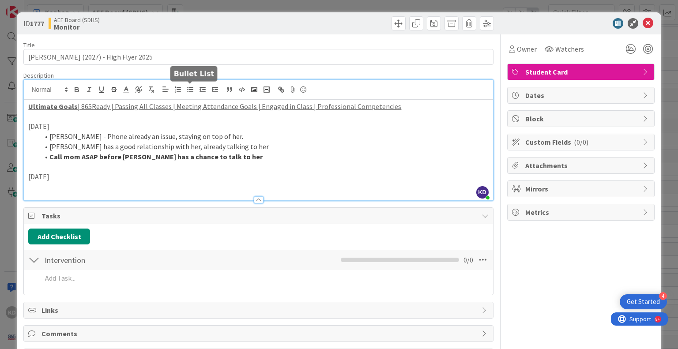
click at [193, 92] on icon "button" at bounding box center [190, 90] width 8 height 8
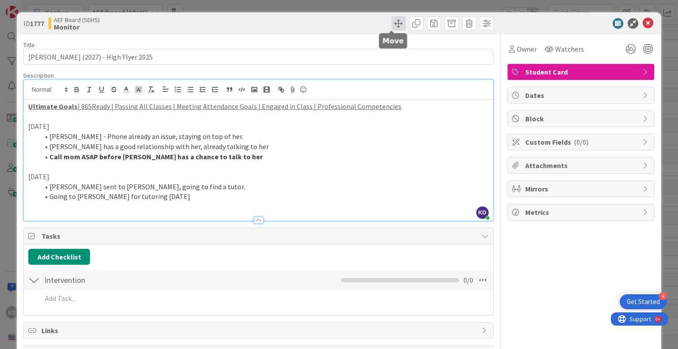
click at [391, 23] on span at bounding box center [398, 23] width 14 height 14
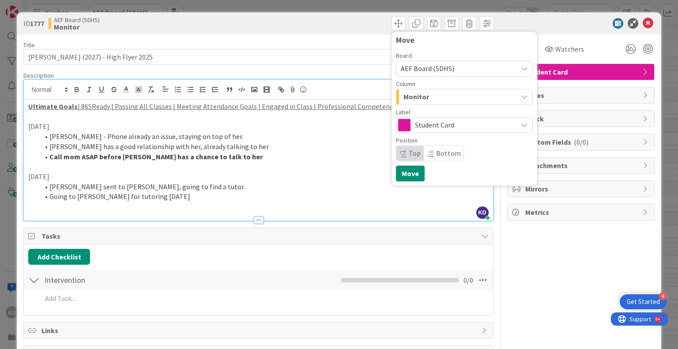
click at [428, 93] on div "Monitor" at bounding box center [459, 97] width 116 height 14
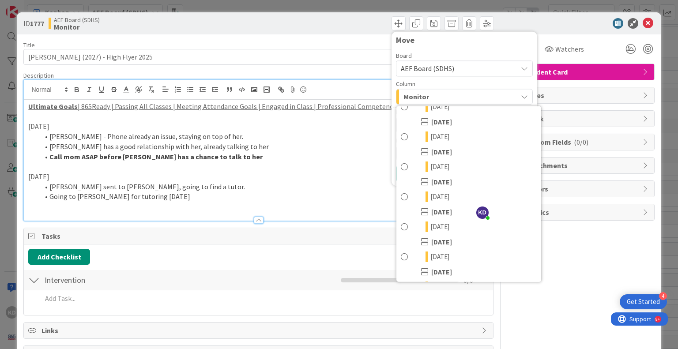
scroll to position [311, 0]
click at [401, 134] on span at bounding box center [404, 136] width 7 height 11
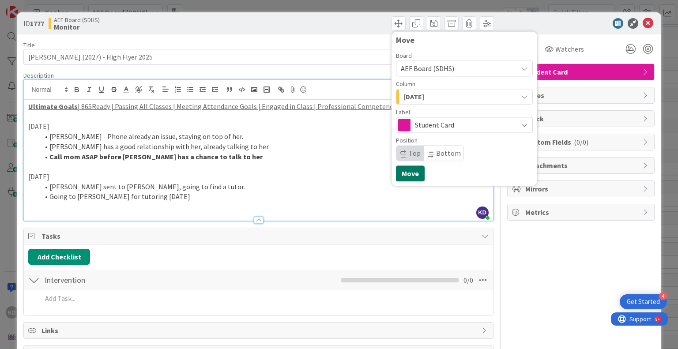
click at [398, 169] on button "Move" at bounding box center [410, 173] width 29 height 16
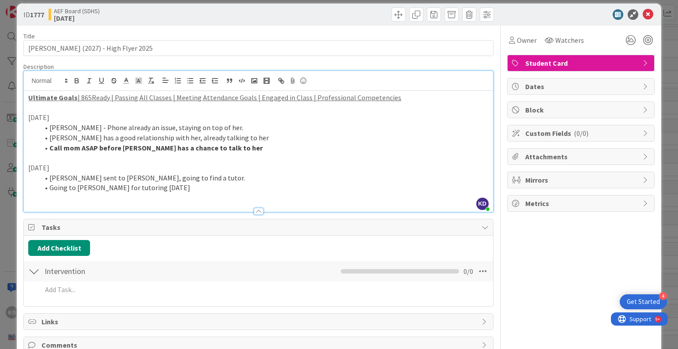
scroll to position [8, 0]
click at [642, 12] on icon at bounding box center [647, 15] width 11 height 11
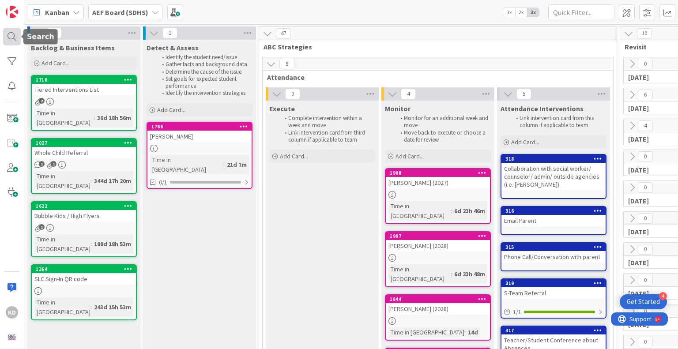
click at [13, 44] on div at bounding box center [12, 37] width 18 height 18
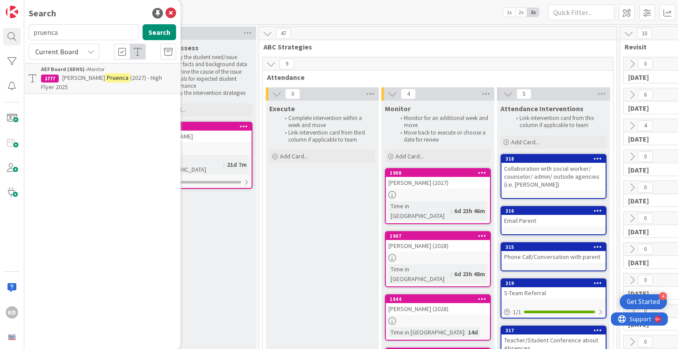
click at [43, 37] on input "pruenca" at bounding box center [84, 32] width 110 height 16
type input "[PERSON_NAME]"
click at [63, 77] on span "Jamiah" at bounding box center [71, 78] width 19 height 8
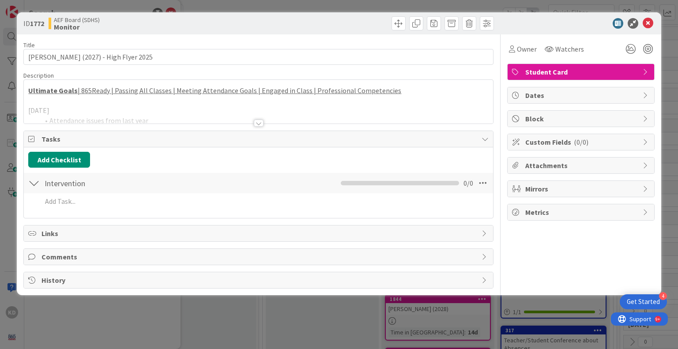
click at [173, 114] on div at bounding box center [258, 112] width 469 height 23
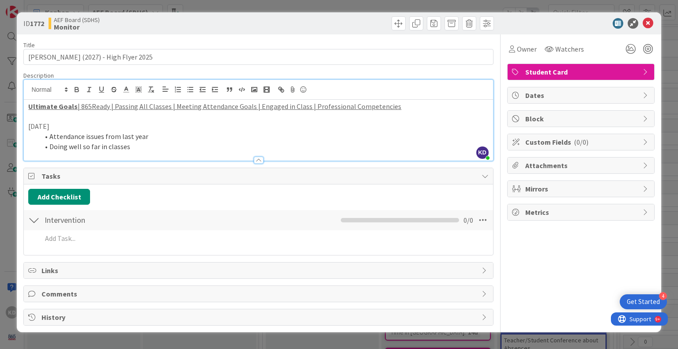
click at [159, 146] on li "Doing well so far in classes" at bounding box center [263, 147] width 449 height 10
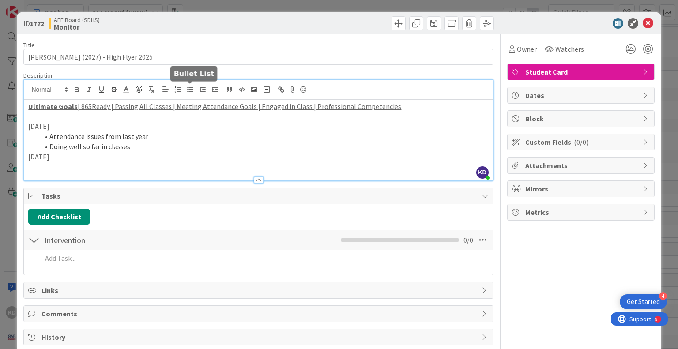
click at [193, 90] on icon "button" at bounding box center [190, 90] width 8 height 8
click at [146, 168] on li "Doing better in all her classes" at bounding box center [263, 166] width 449 height 10
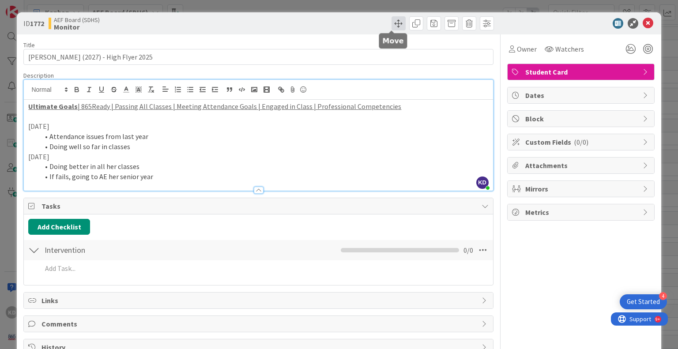
click at [395, 21] on span at bounding box center [398, 23] width 14 height 14
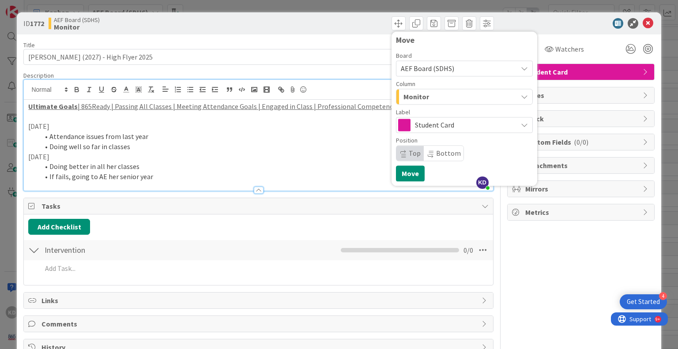
click at [420, 98] on span "Monitor" at bounding box center [416, 96] width 26 height 11
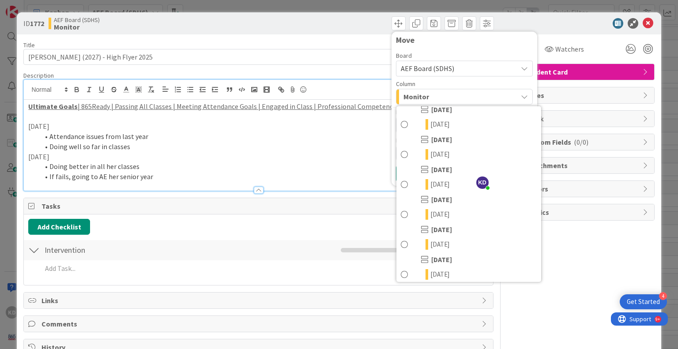
scroll to position [319, 0]
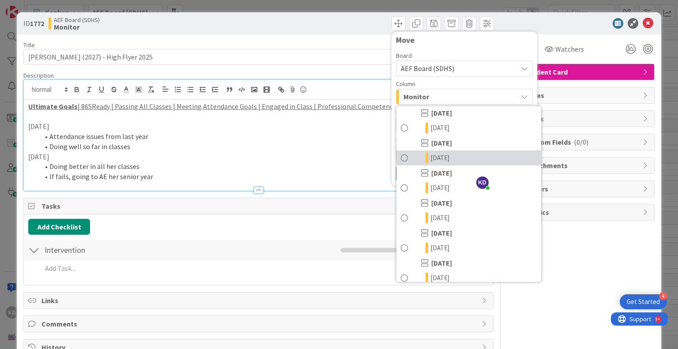
click at [402, 158] on link "[DATE]" at bounding box center [468, 157] width 145 height 15
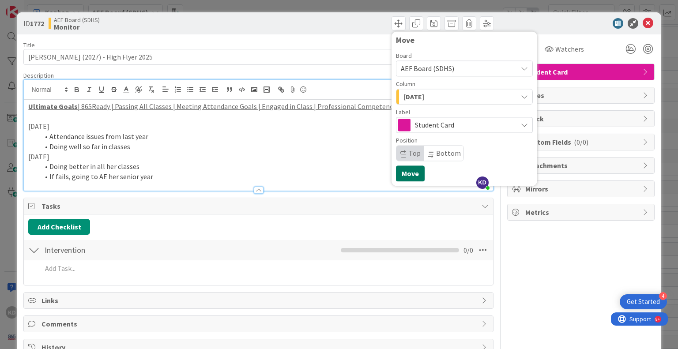
click at [401, 172] on button "Move" at bounding box center [410, 173] width 29 height 16
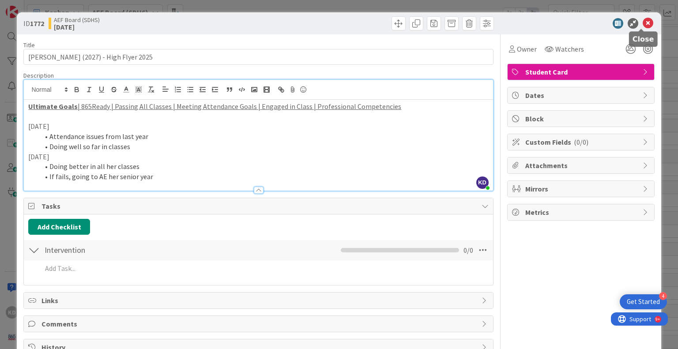
click at [642, 27] on icon at bounding box center [647, 23] width 11 height 11
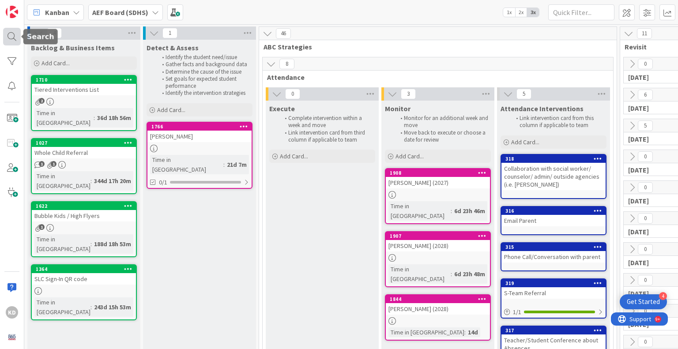
click at [15, 31] on div at bounding box center [12, 37] width 18 height 18
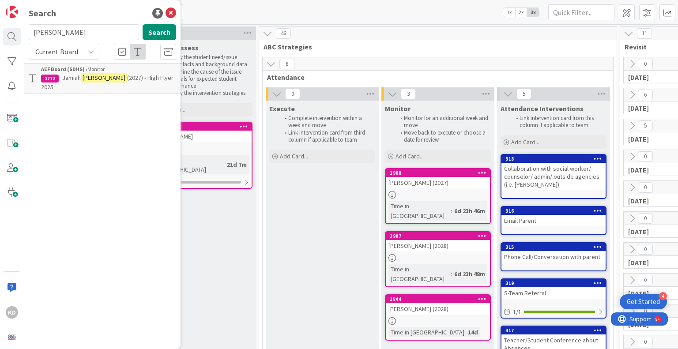
click at [65, 32] on input "[PERSON_NAME]" at bounding box center [84, 32] width 110 height 16
type input "[PERSON_NAME]"
click at [151, 75] on span "(2027)" at bounding box center [159, 78] width 16 height 8
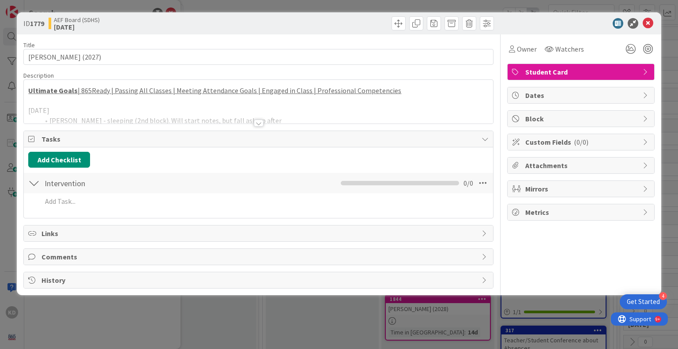
click at [165, 119] on div at bounding box center [258, 112] width 469 height 23
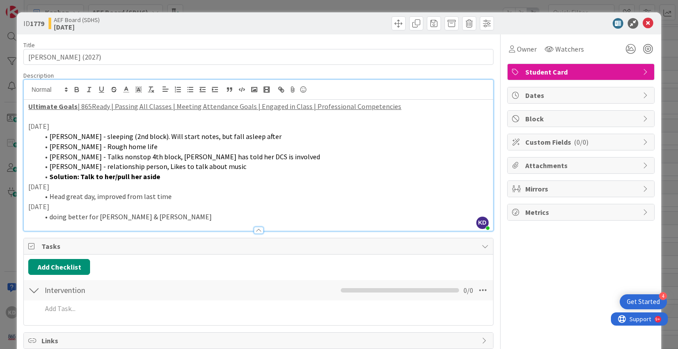
click at [160, 215] on li "doing better for [PERSON_NAME] & [PERSON_NAME]" at bounding box center [263, 217] width 449 height 10
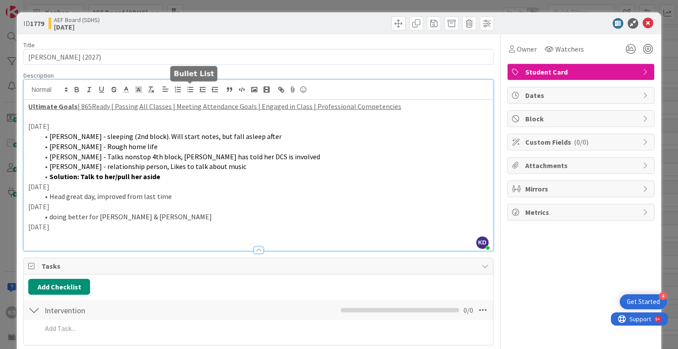
click at [192, 90] on icon "button" at bounding box center [190, 90] width 8 height 8
click at [189, 88] on icon "button" at bounding box center [190, 90] width 8 height 8
click at [392, 24] on span at bounding box center [398, 23] width 14 height 14
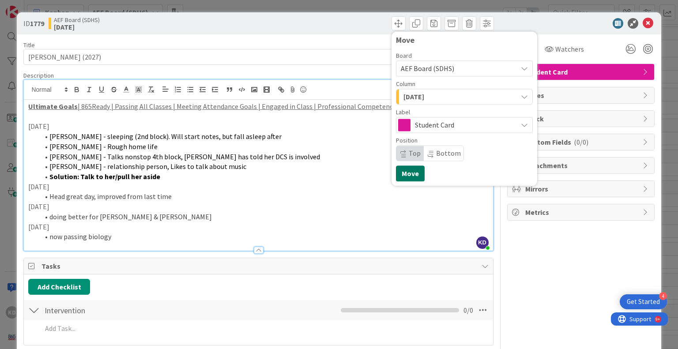
click at [408, 173] on button "Move" at bounding box center [410, 173] width 29 height 16
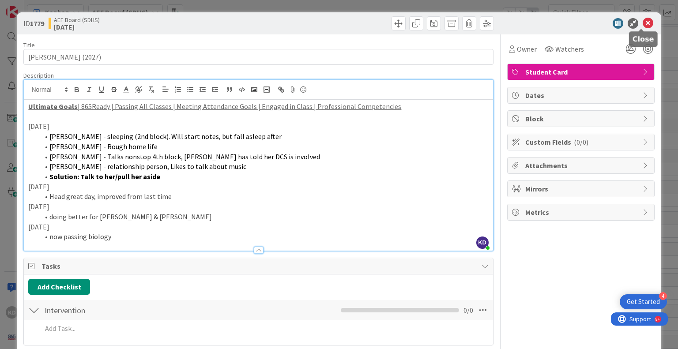
click at [643, 22] on icon at bounding box center [647, 23] width 11 height 11
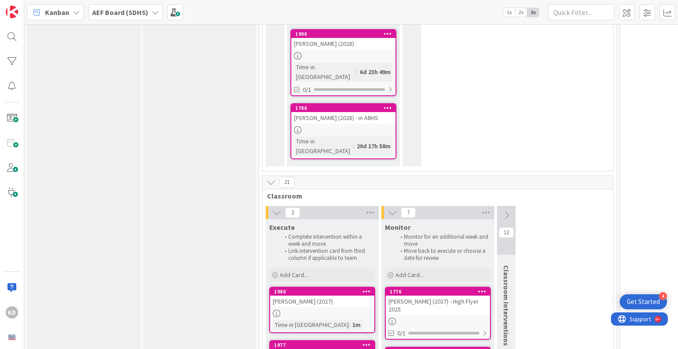
scroll to position [679, 0]
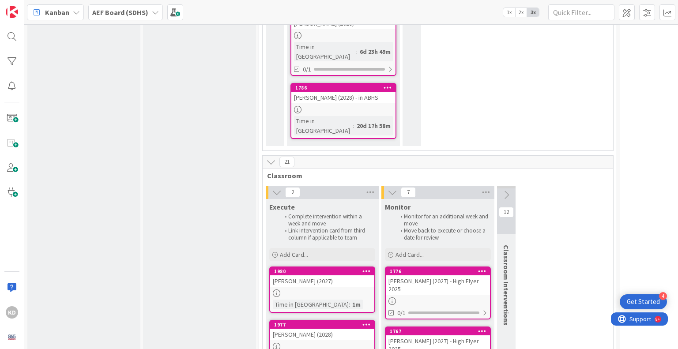
click at [385, 84] on icon at bounding box center [387, 87] width 8 height 6
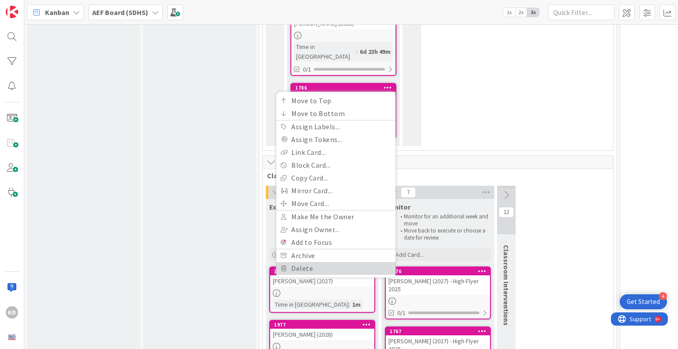
click at [321, 262] on link "Delete" at bounding box center [335, 268] width 119 height 13
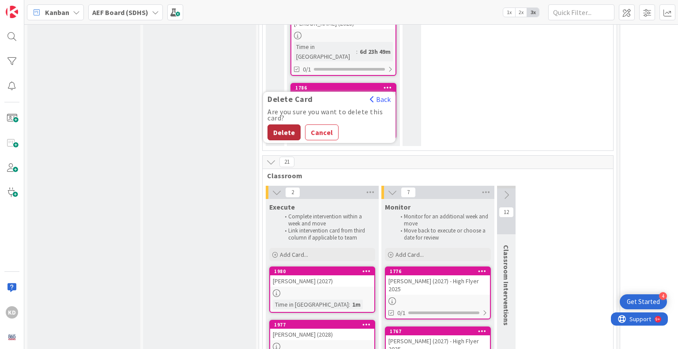
click at [288, 124] on button "Delete" at bounding box center [283, 132] width 33 height 16
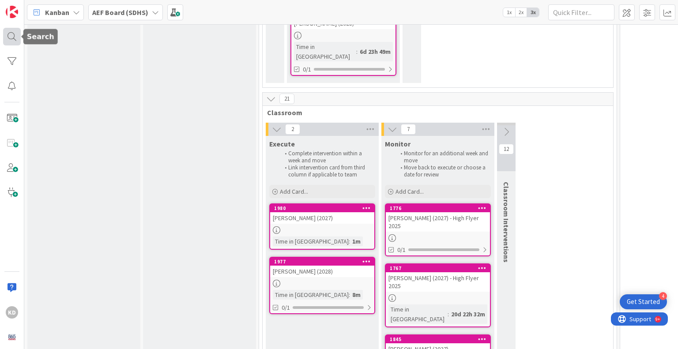
click at [4, 38] on div at bounding box center [12, 37] width 18 height 18
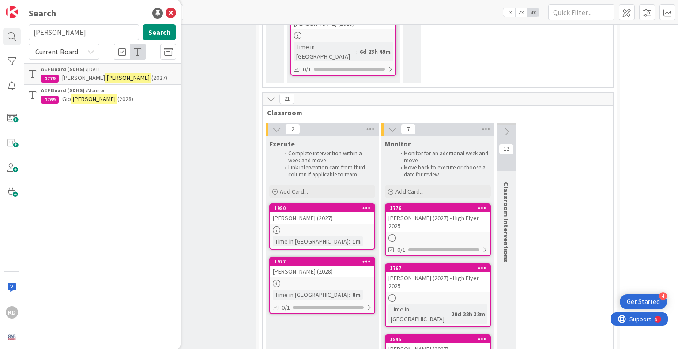
click at [36, 30] on input "[PERSON_NAME]" at bounding box center [84, 32] width 110 height 16
type input "[PERSON_NAME]"
click at [72, 79] on span "[PERSON_NAME]" at bounding box center [83, 78] width 43 height 8
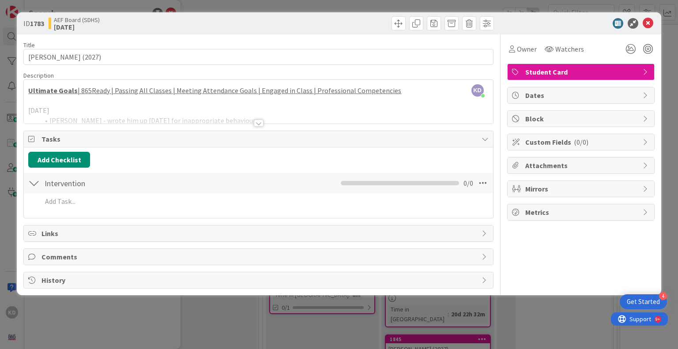
click at [136, 105] on div at bounding box center [258, 112] width 469 height 23
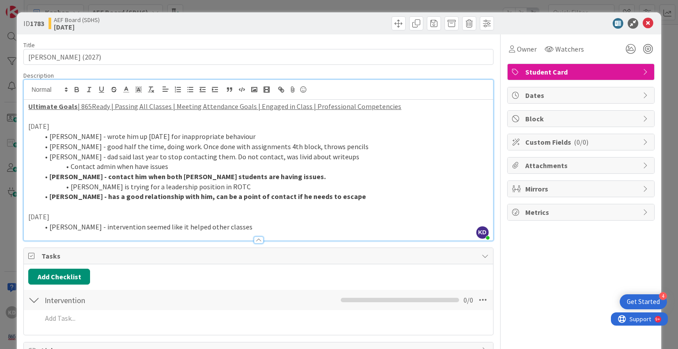
click at [245, 229] on li "[PERSON_NAME] - intervention seemed like it helped other classes" at bounding box center [263, 227] width 449 height 10
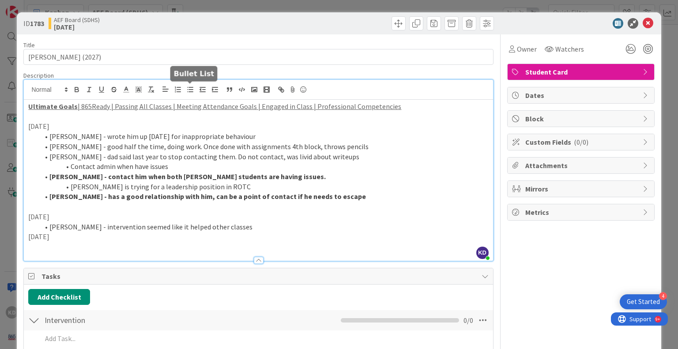
click at [190, 90] on line "button" at bounding box center [191, 90] width 4 height 0
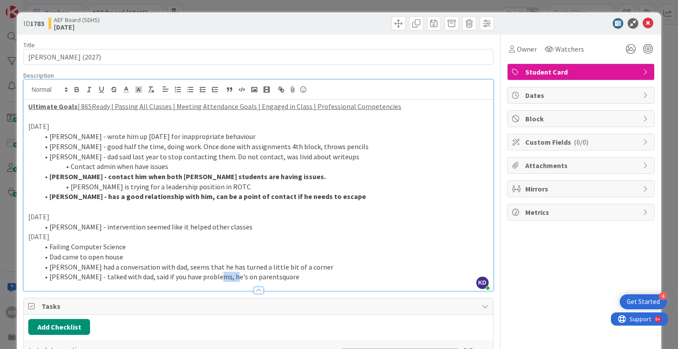
drag, startPoint x: 213, startPoint y: 275, endPoint x: 227, endPoint y: 281, distance: 15.4
click at [227, 281] on div "Description KD [PERSON_NAME] joined 2 m ago Ultimate Goals | 865Ready | Passing…" at bounding box center [257, 181] width 469 height 220
click at [281, 275] on li "[PERSON_NAME] - talked with dad, said if you have problems, he prefers parentsq…" at bounding box center [263, 277] width 449 height 10
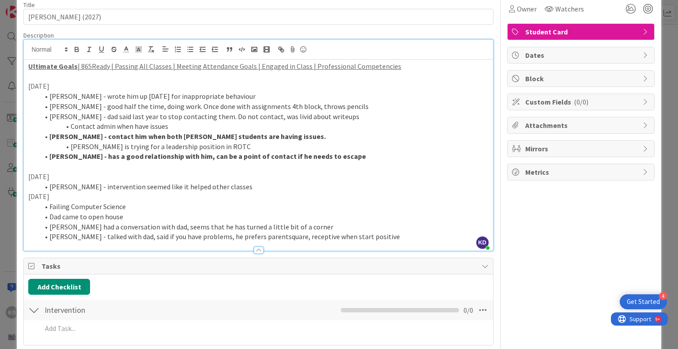
scroll to position [42, 0]
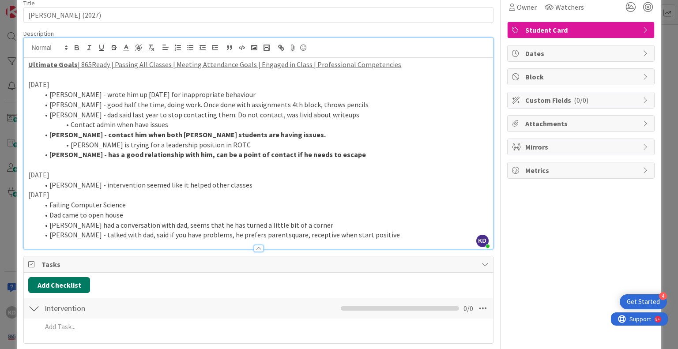
click at [74, 290] on button "Add Checklist" at bounding box center [59, 285] width 62 height 16
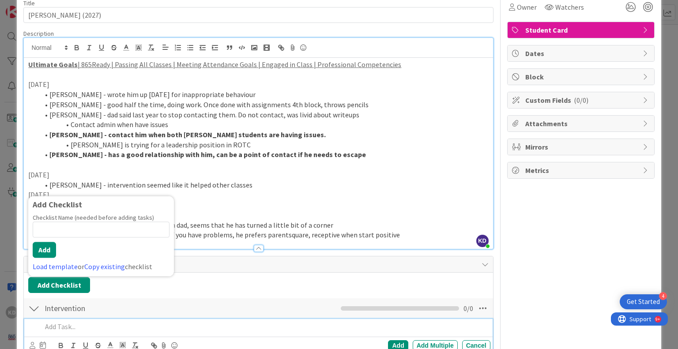
click at [81, 326] on p at bounding box center [264, 327] width 444 height 10
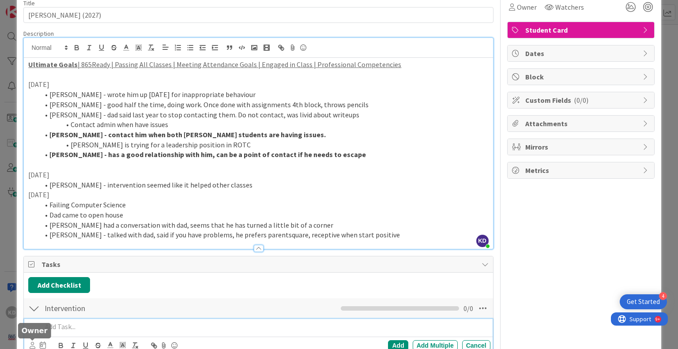
click at [35, 345] on icon at bounding box center [33, 345] width 6 height 7
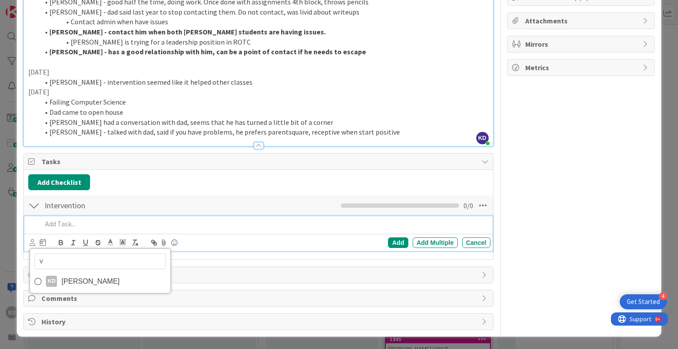
scroll to position [143, 0]
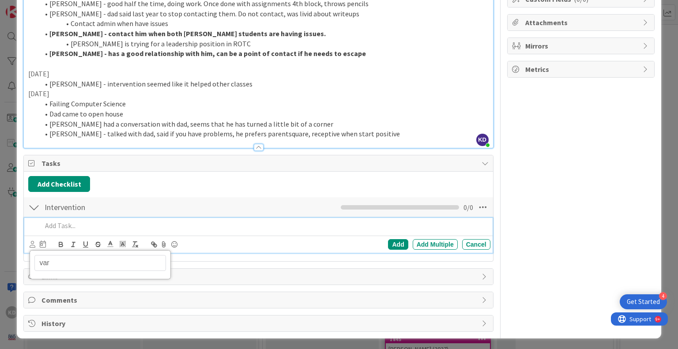
type input "var"
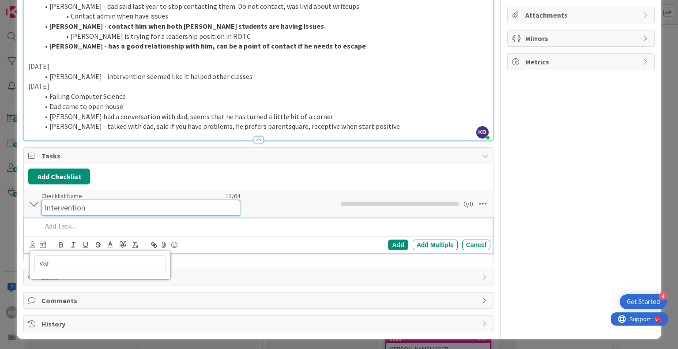
click at [131, 204] on input "Intervention" at bounding box center [140, 208] width 199 height 16
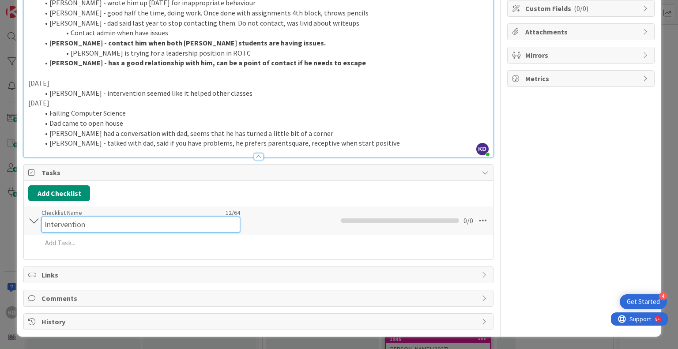
scroll to position [132, 0]
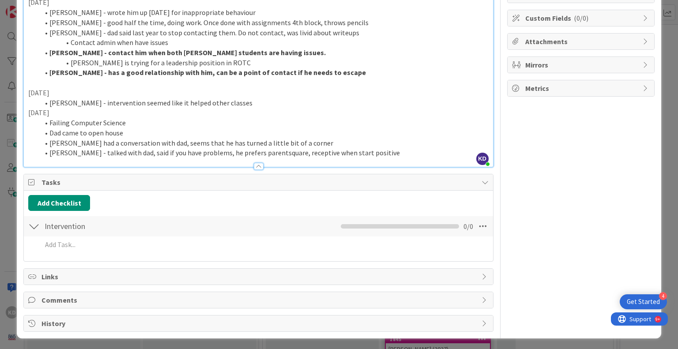
click at [176, 187] on div "Tasks Add Checklist Back Intervention Checklist Name 12 / 64 Intervention 0 / 0…" at bounding box center [257, 218] width 469 height 88
click at [176, 187] on div "Tasks" at bounding box center [258, 182] width 469 height 16
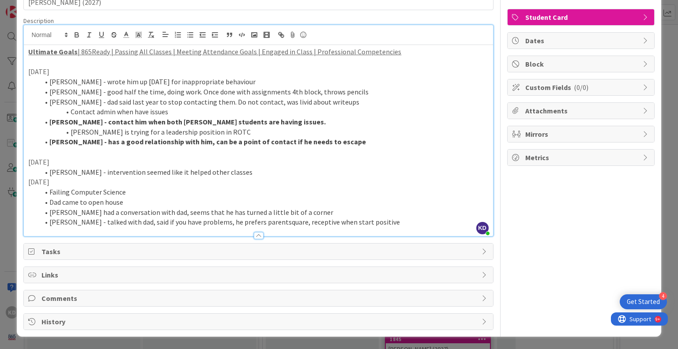
scroll to position [53, 0]
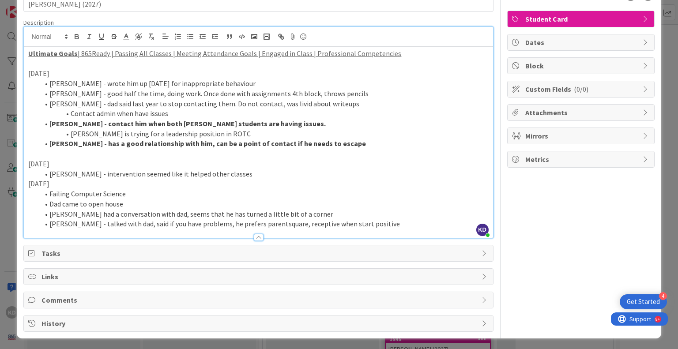
click at [195, 177] on li "[PERSON_NAME] - intervention seemed like it helped other classes" at bounding box center [263, 174] width 449 height 10
click at [376, 225] on li "[PERSON_NAME] - talked with dad, said if you have problems, he prefers parentsq…" at bounding box center [263, 224] width 449 height 10
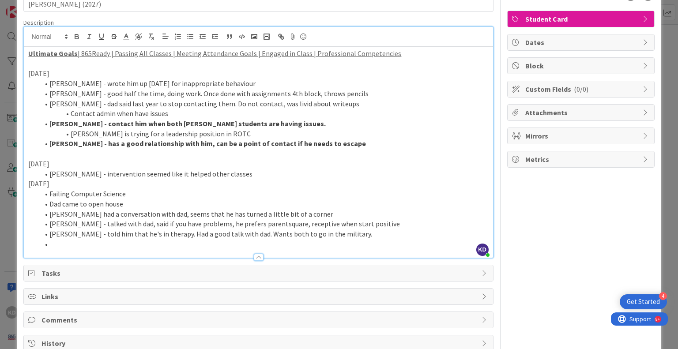
click at [387, 225] on li "[PERSON_NAME] - talked with dad, said if you have problems, he prefers parentsq…" at bounding box center [263, 224] width 449 height 10
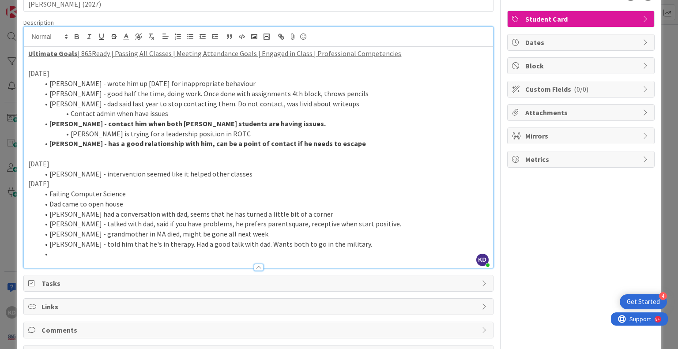
click at [296, 254] on li at bounding box center [263, 254] width 449 height 10
click at [312, 232] on li "[PERSON_NAME] - grandmother in MA died, might be gone all next week" at bounding box center [263, 234] width 449 height 10
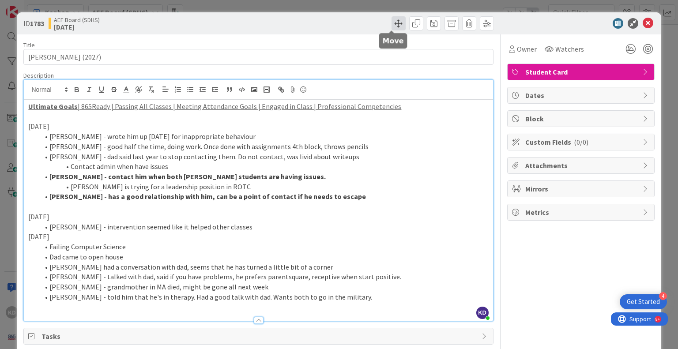
click at [394, 23] on span at bounding box center [398, 23] width 14 height 14
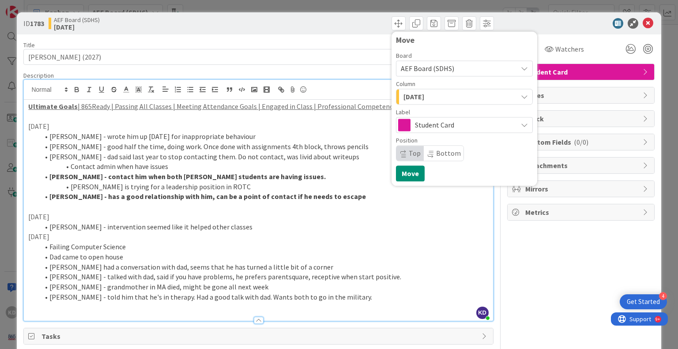
click at [418, 92] on span "[DATE]" at bounding box center [413, 96] width 21 height 11
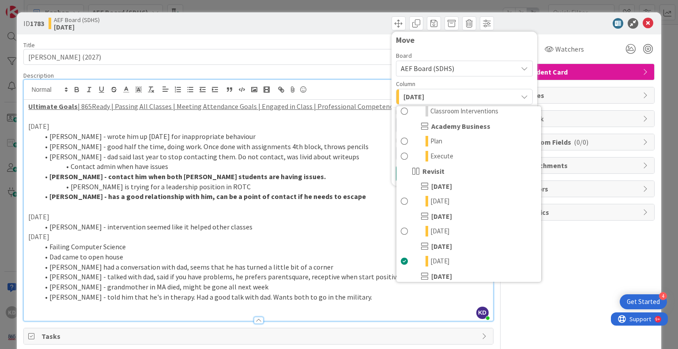
scroll to position [217, 0]
click at [431, 231] on span "[DATE]" at bounding box center [439, 230] width 19 height 11
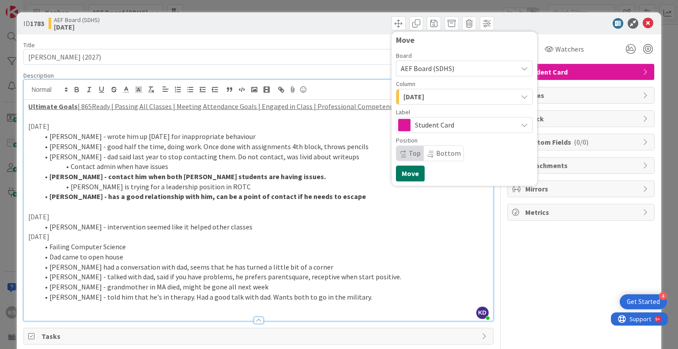
click at [402, 177] on button "Move" at bounding box center [410, 173] width 29 height 16
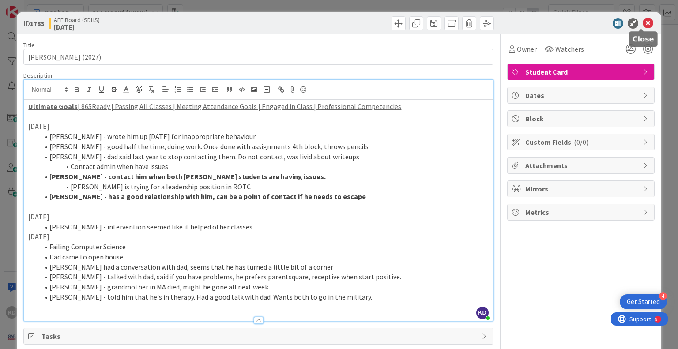
click at [642, 23] on icon at bounding box center [647, 23] width 11 height 11
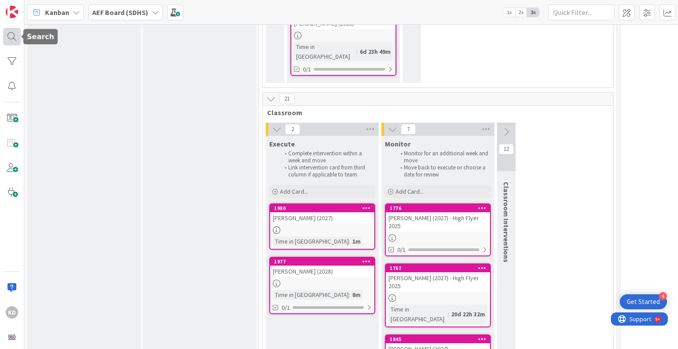
click at [10, 34] on div at bounding box center [12, 37] width 18 height 18
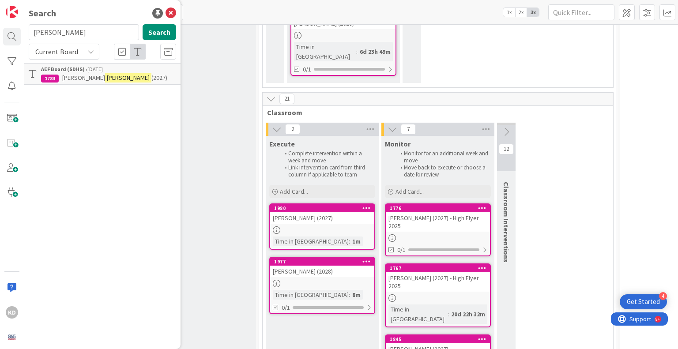
click at [43, 33] on input "[PERSON_NAME]" at bounding box center [84, 32] width 110 height 16
type input "[PERSON_NAME]"
click at [68, 75] on span "Ja'[PERSON_NAME]" at bounding box center [87, 78] width 50 height 8
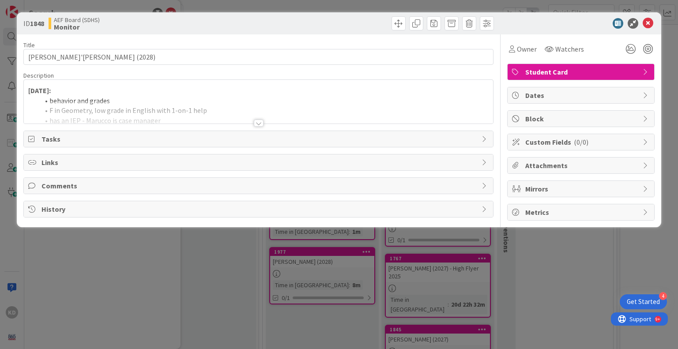
click at [191, 98] on li "behavior and grades" at bounding box center [263, 101] width 449 height 10
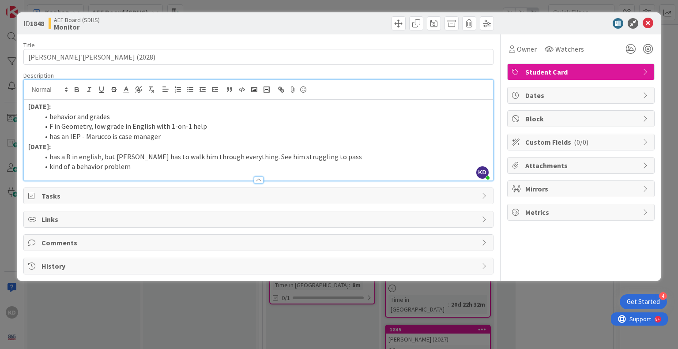
click at [166, 165] on li "kind of a behavior problem" at bounding box center [263, 166] width 449 height 10
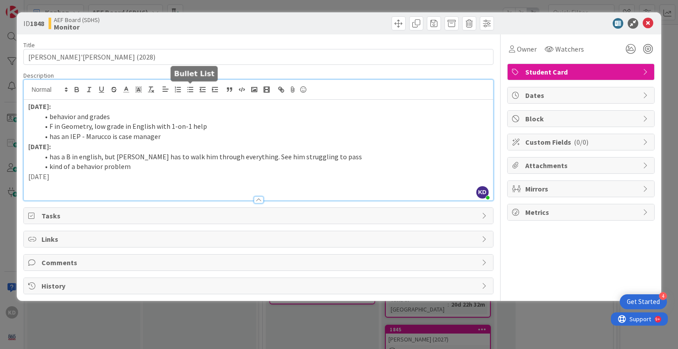
click at [189, 90] on icon "button" at bounding box center [190, 90] width 8 height 8
click at [50, 184] on li "works great 1 on 1" at bounding box center [263, 187] width 449 height 10
click at [148, 182] on li "Marucco - works great 1 on 1" at bounding box center [263, 187] width 449 height 10
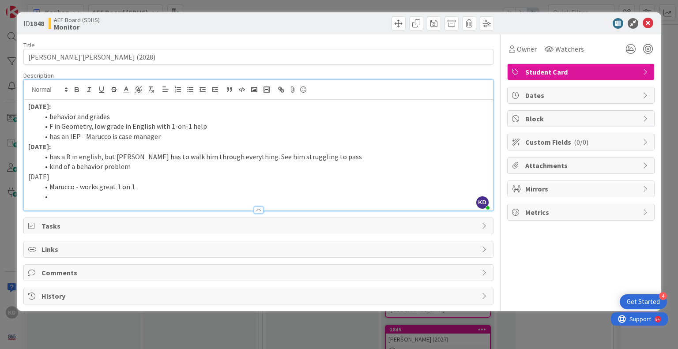
click at [148, 182] on li "Marucco - works great 1 on 1" at bounding box center [263, 187] width 449 height 10
click at [133, 198] on li at bounding box center [263, 196] width 449 height 10
click at [38, 176] on p "[DATE]" at bounding box center [258, 177] width 460 height 10
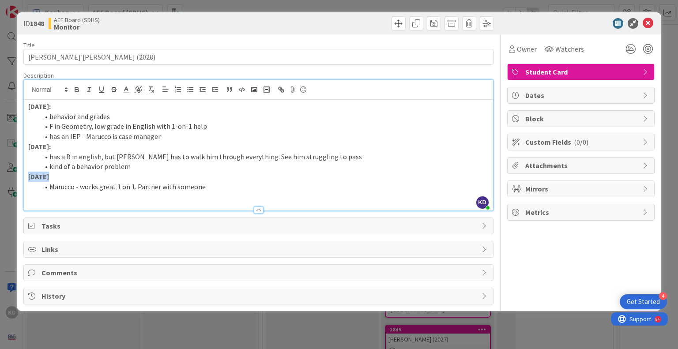
click at [38, 176] on strong "[DATE]" at bounding box center [38, 176] width 21 height 9
click at [208, 185] on li "Marucco - works great 1 on 1. Partner with someone" at bounding box center [263, 187] width 449 height 10
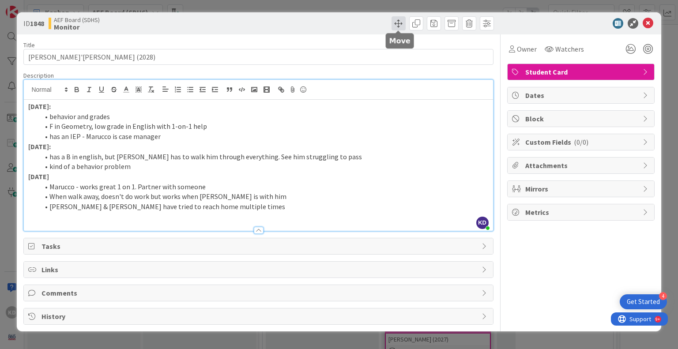
click at [398, 24] on span at bounding box center [398, 23] width 14 height 14
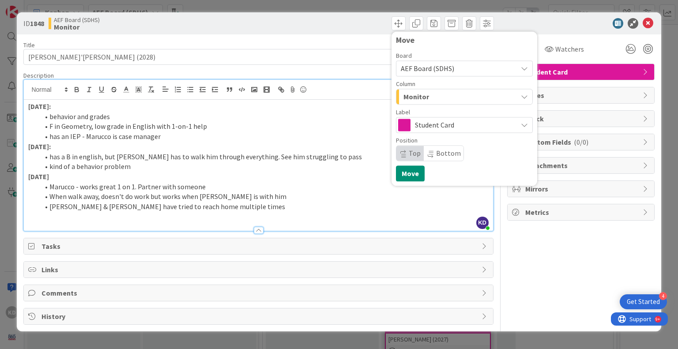
click at [445, 100] on div "Monitor" at bounding box center [459, 97] width 116 height 14
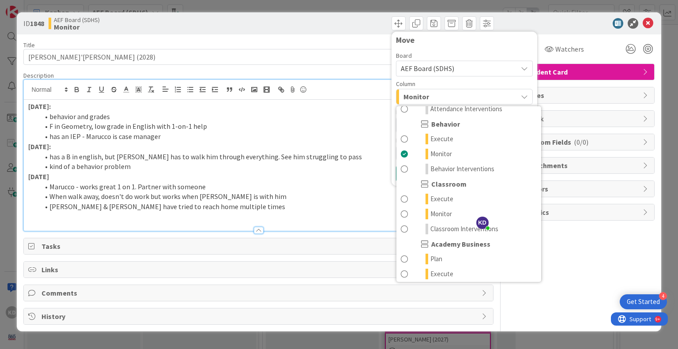
scroll to position [99, 0]
click at [401, 211] on span at bounding box center [404, 213] width 7 height 11
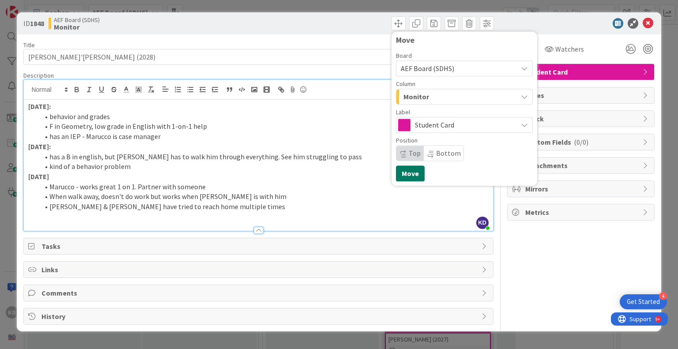
click at [409, 173] on button "Move" at bounding box center [410, 173] width 29 height 16
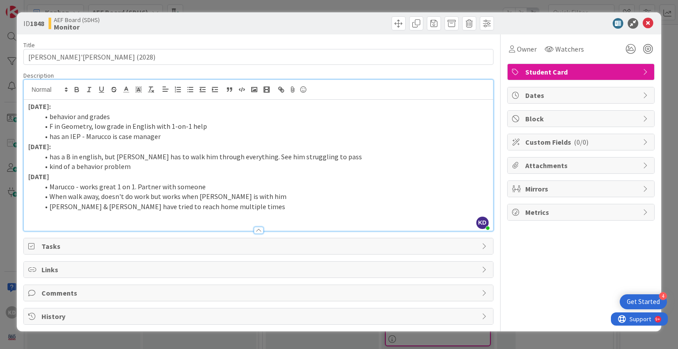
click at [263, 214] on p at bounding box center [258, 217] width 460 height 10
click at [648, 25] on icon at bounding box center [647, 23] width 11 height 11
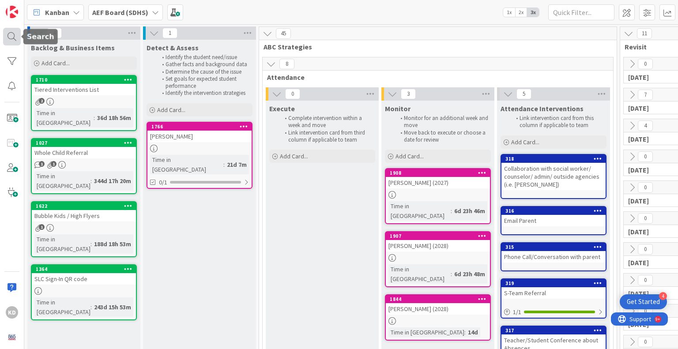
click at [14, 34] on div at bounding box center [12, 37] width 18 height 18
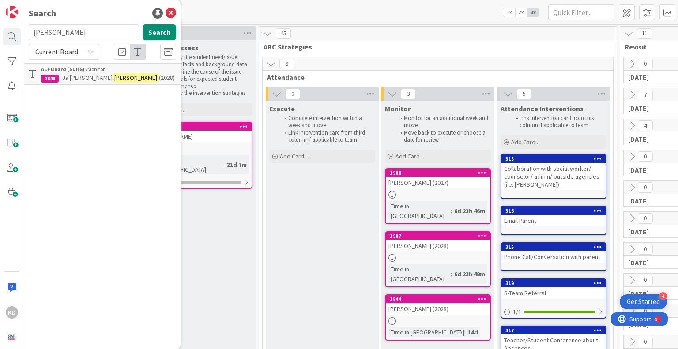
click at [44, 32] on input "[PERSON_NAME]" at bounding box center [84, 32] width 110 height 16
type input "hebron"
click at [71, 86] on div "Search hebron Search Current Board AEF Board (SDHS) › Monitor 1841 Dereon Hebro…" at bounding box center [102, 174] width 156 height 349
click at [71, 79] on span "Dereon" at bounding box center [71, 78] width 19 height 8
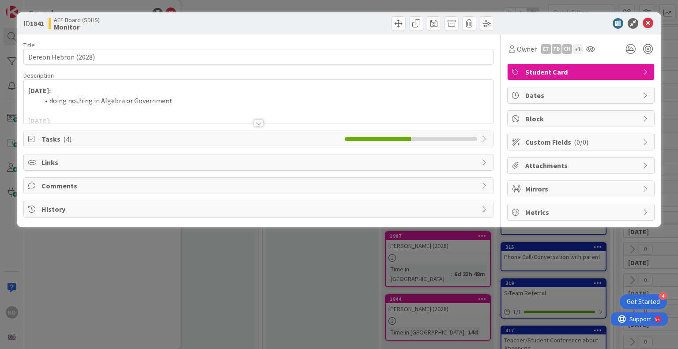
click at [131, 101] on div at bounding box center [258, 112] width 469 height 23
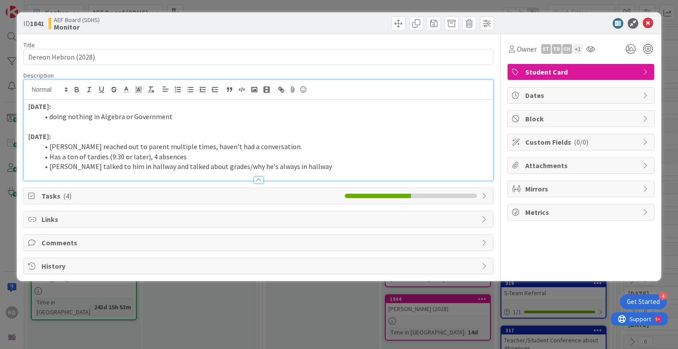
click at [312, 165] on li "[PERSON_NAME] talked to him in hallway and talked about grades/why he's always …" at bounding box center [263, 166] width 449 height 10
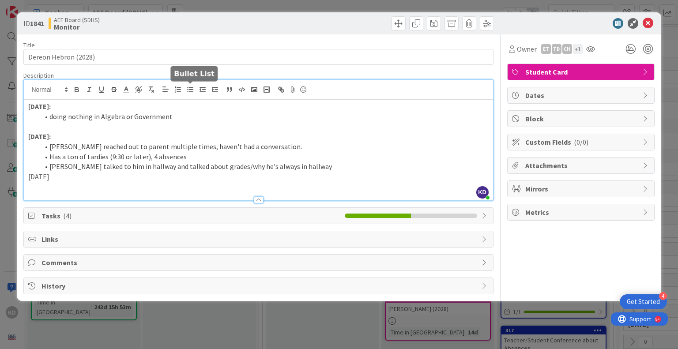
click at [188, 89] on icon "button" at bounding box center [190, 90] width 8 height 8
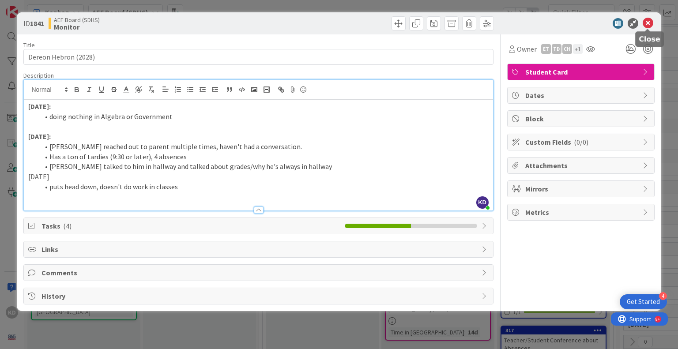
click at [653, 23] on icon at bounding box center [647, 23] width 11 height 11
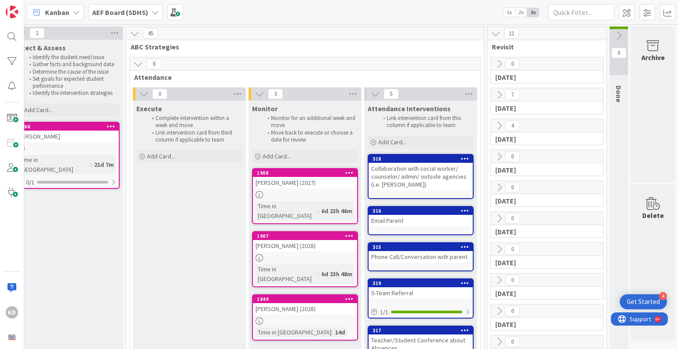
scroll to position [2, 139]
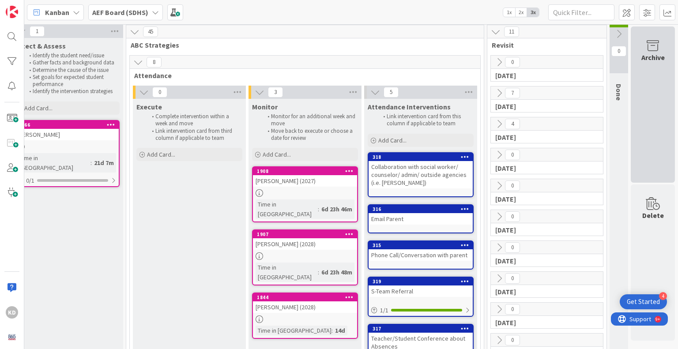
click at [650, 57] on div "Archive" at bounding box center [652, 57] width 23 height 11
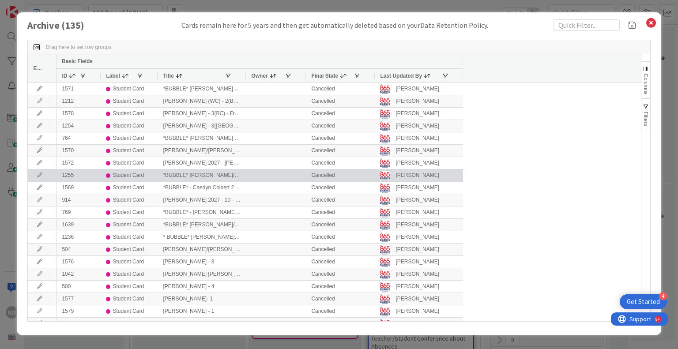
click at [229, 181] on div "1255 Student Card *BUBBLE* [PERSON_NAME]/[PERSON_NAME] - 4 - Frequent Flyer Can…" at bounding box center [259, 175] width 406 height 12
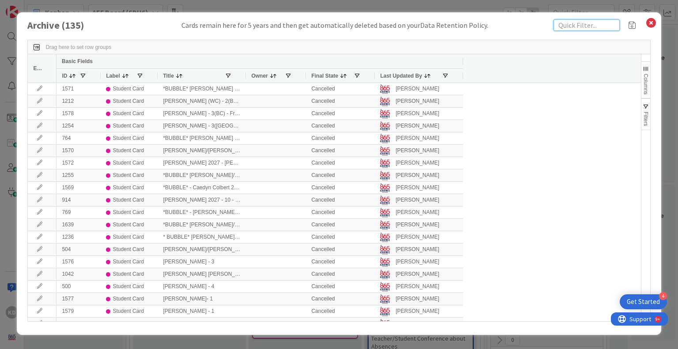
click at [566, 24] on input "text" at bounding box center [586, 24] width 66 height 11
type input "hebron"
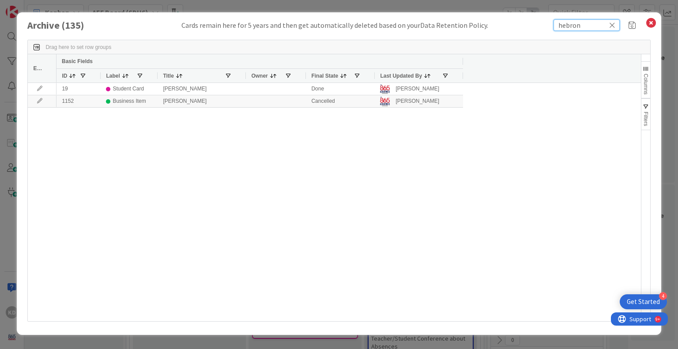
click at [566, 24] on input "hebron" at bounding box center [586, 24] width 66 height 11
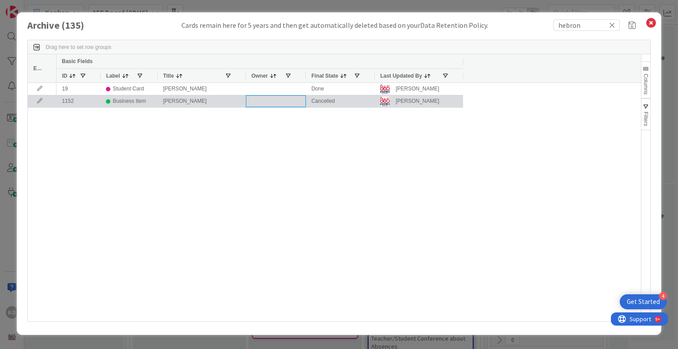
click at [265, 103] on div at bounding box center [276, 101] width 60 height 12
click at [198, 102] on div "[PERSON_NAME]" at bounding box center [202, 101] width 88 height 12
click at [119, 104] on div "Business Item" at bounding box center [129, 101] width 33 height 11
click at [37, 100] on icon at bounding box center [39, 100] width 13 height 5
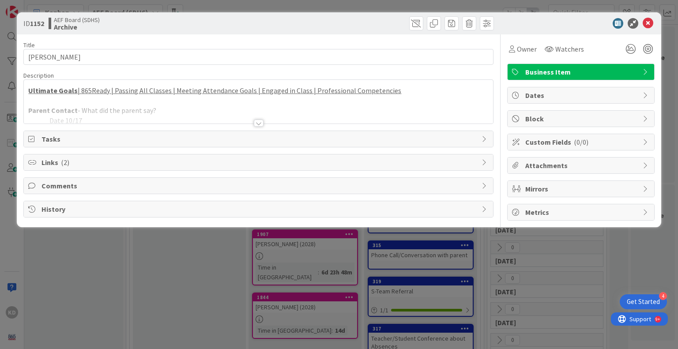
click at [112, 114] on div at bounding box center [258, 112] width 469 height 23
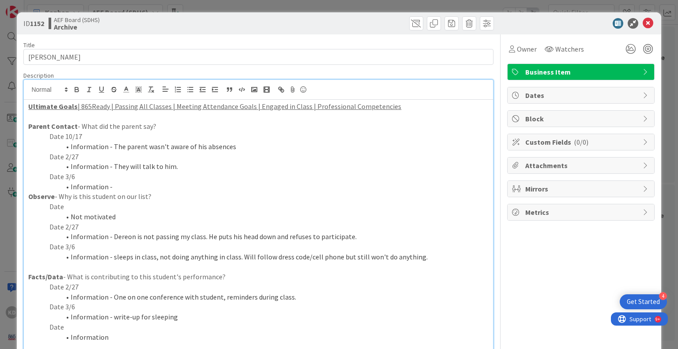
click at [512, 68] on icon at bounding box center [516, 71] width 9 height 7
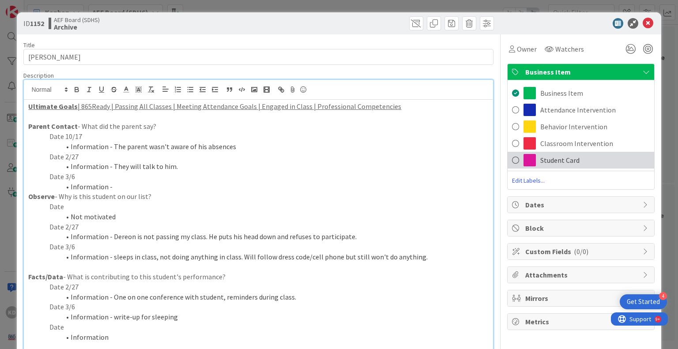
click at [529, 165] on div "Student Card" at bounding box center [580, 160] width 146 height 17
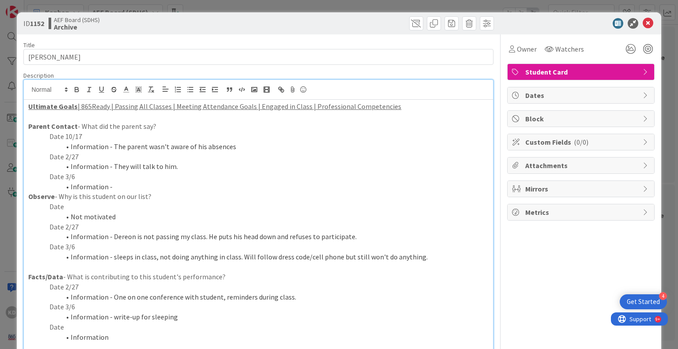
click at [338, 122] on p "Parent Contact - What did the parent say?" at bounding box center [258, 126] width 460 height 10
click at [28, 123] on strong "Parent Contact" at bounding box center [52, 126] width 49 height 9
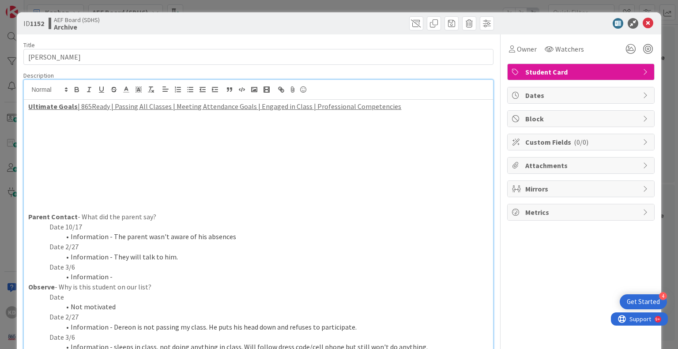
click at [41, 189] on p at bounding box center [258, 187] width 460 height 10
click at [33, 121] on p at bounding box center [258, 126] width 460 height 10
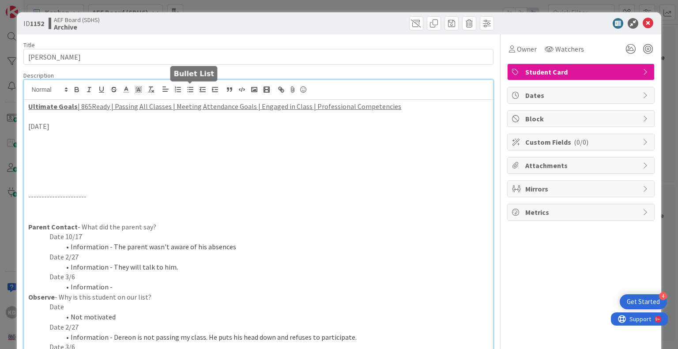
click at [189, 90] on icon "button" at bounding box center [190, 90] width 8 height 8
click at [103, 173] on p at bounding box center [258, 177] width 460 height 10
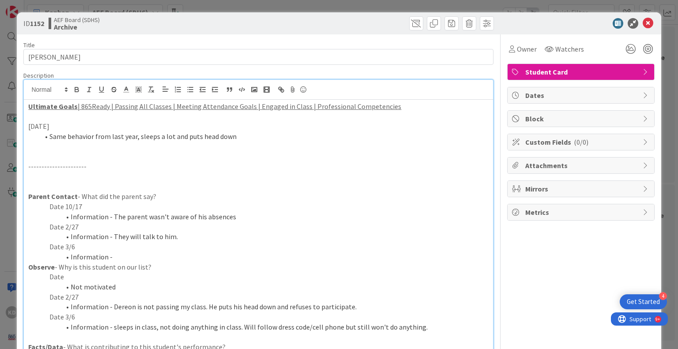
click at [50, 178] on p at bounding box center [258, 177] width 460 height 10
click at [50, 178] on p "FRESHMAN YEAR" at bounding box center [258, 177] width 460 height 10
click at [56, 155] on p at bounding box center [258, 157] width 460 height 10
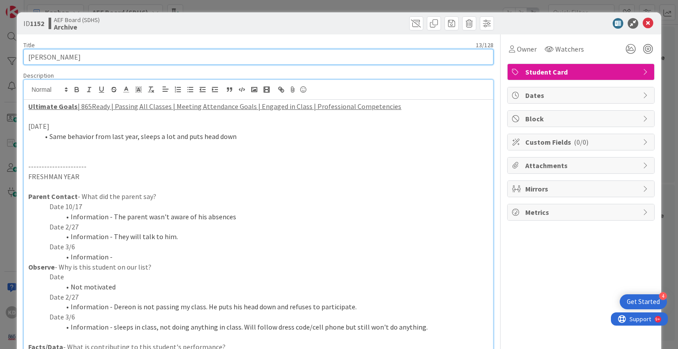
click at [132, 51] on input "[PERSON_NAME]" at bounding box center [257, 57] width 469 height 16
type input "Derean Hebron (2028)"
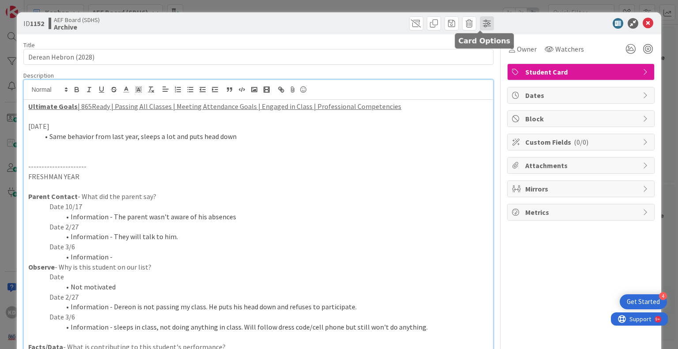
click at [480, 25] on span at bounding box center [487, 23] width 14 height 14
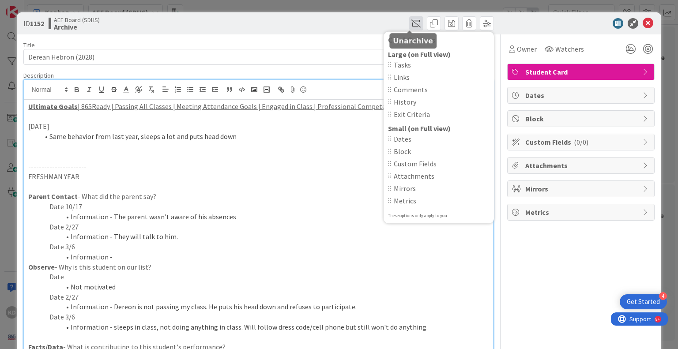
click at [409, 23] on span at bounding box center [416, 23] width 14 height 14
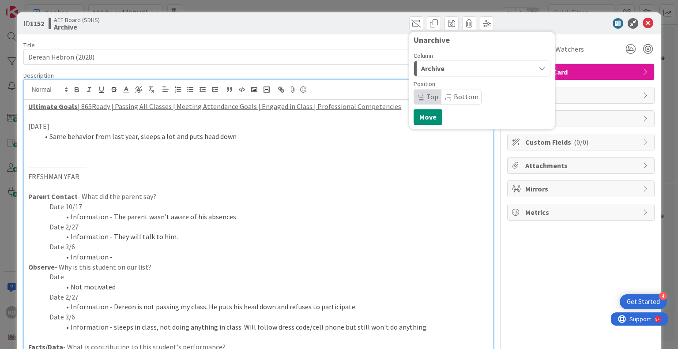
click at [436, 68] on span "Archive" at bounding box center [432, 68] width 23 height 11
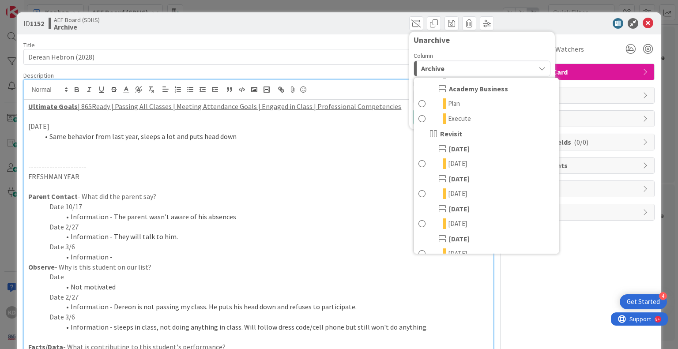
scroll to position [235, 0]
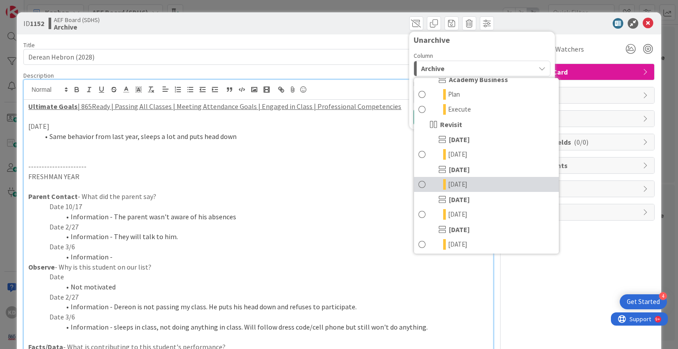
click at [418, 188] on span at bounding box center [421, 184] width 7 height 11
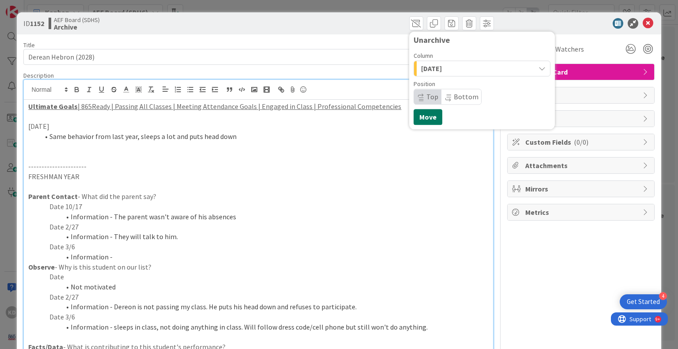
click at [422, 119] on button "Move" at bounding box center [427, 117] width 29 height 16
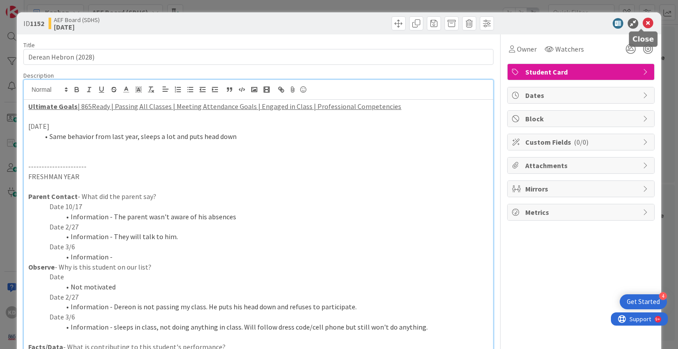
click at [642, 21] on icon at bounding box center [647, 23] width 11 height 11
